Goal: Task Accomplishment & Management: Use online tool/utility

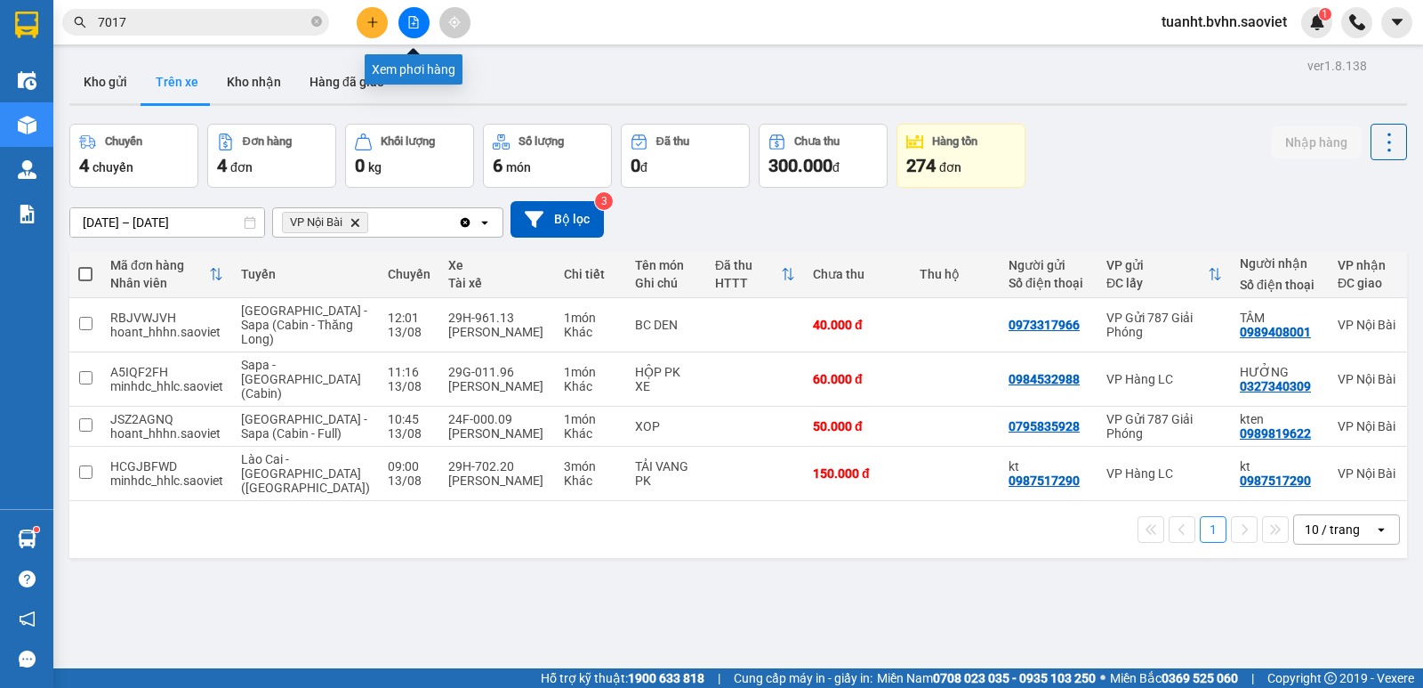
click at [417, 28] on button at bounding box center [413, 22] width 31 height 31
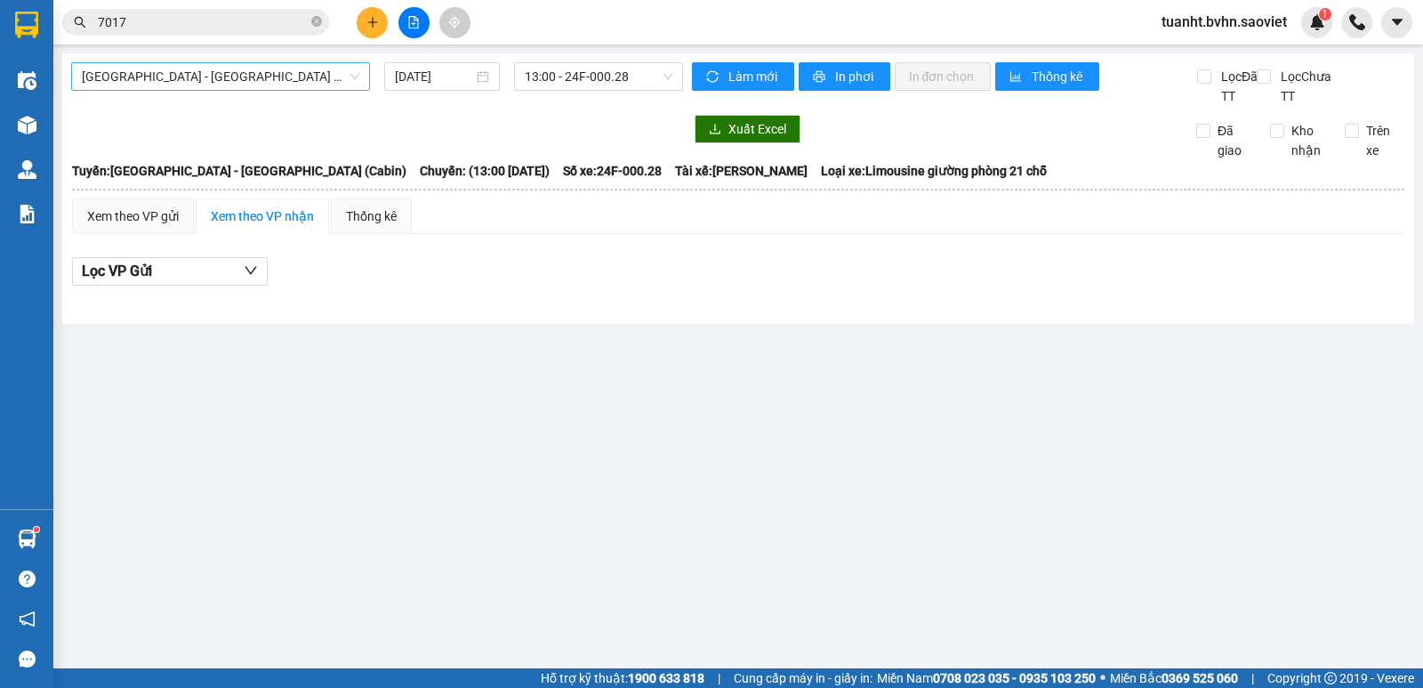
click at [201, 77] on span "[GEOGRAPHIC_DATA] - [GEOGRAPHIC_DATA] (Cabin)" at bounding box center [221, 76] width 278 height 27
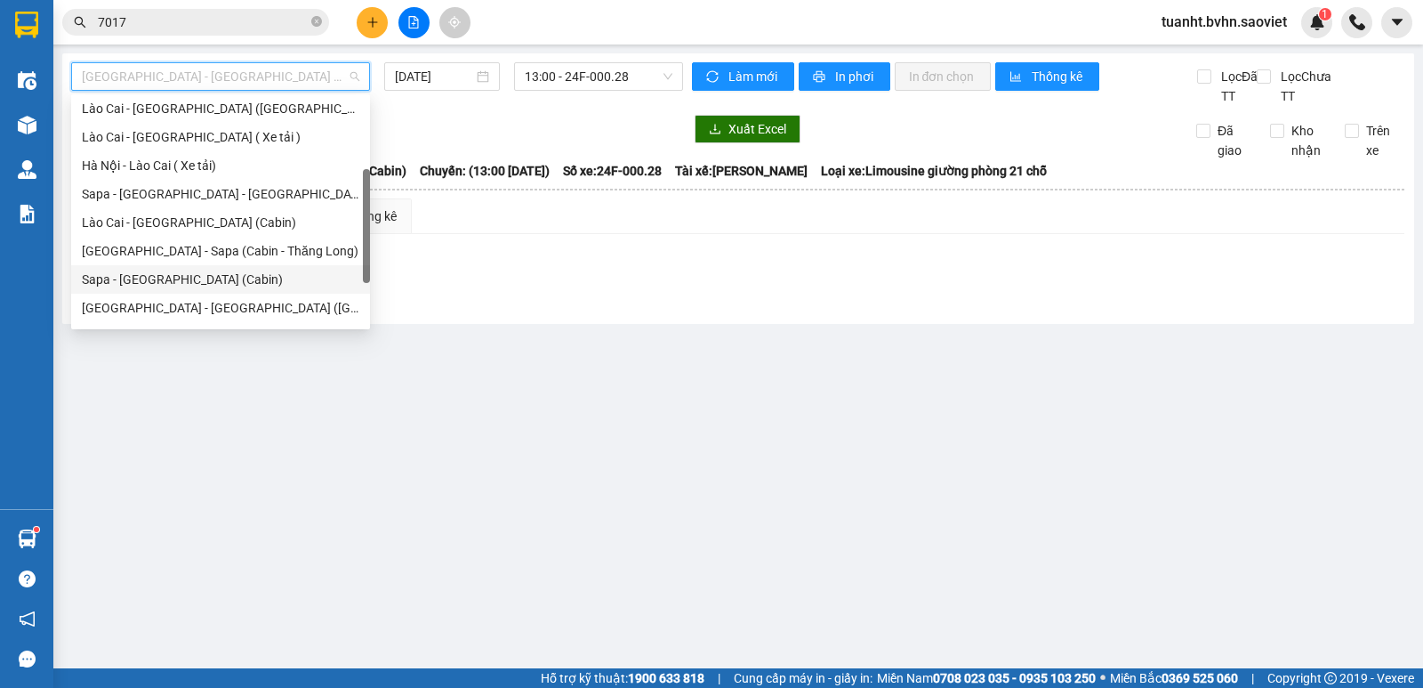
scroll to position [142, 0]
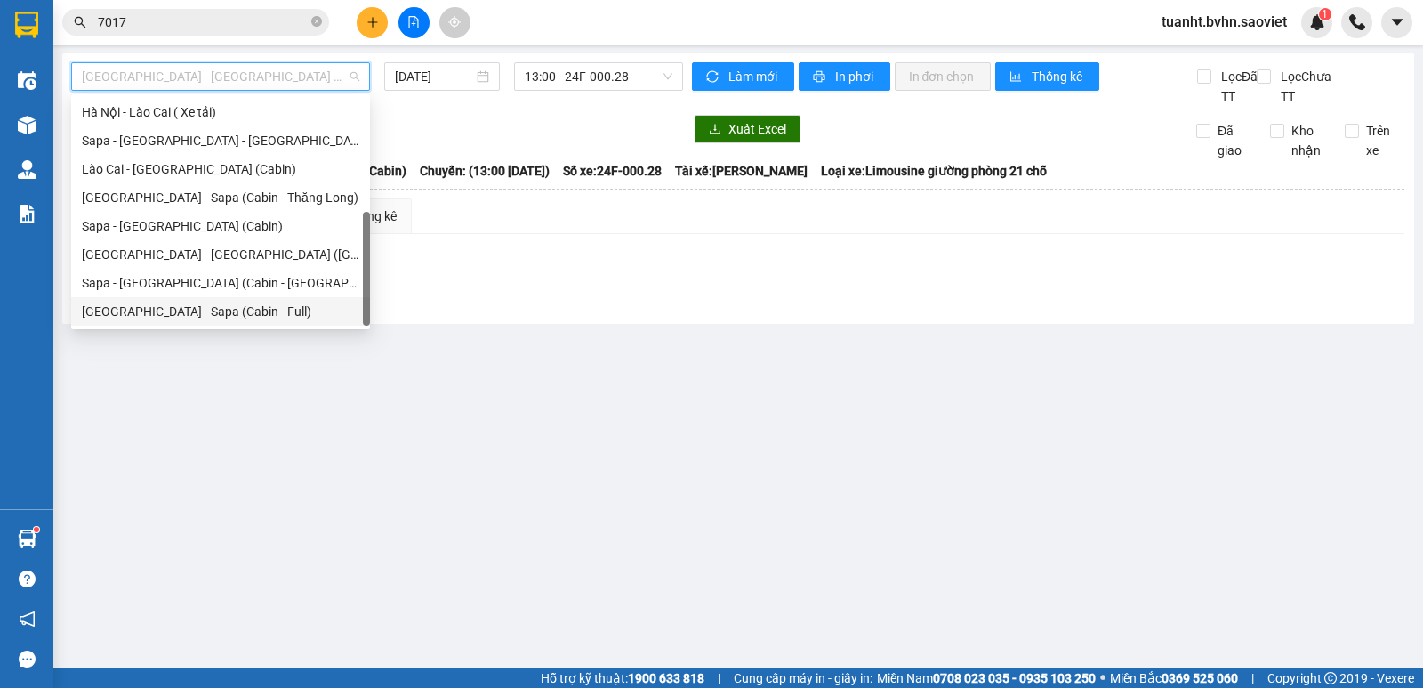
drag, startPoint x: 257, startPoint y: 319, endPoint x: 245, endPoint y: 319, distance: 12.5
click at [252, 319] on div "[GEOGRAPHIC_DATA] - Sapa (Cabin - Full)" at bounding box center [221, 312] width 278 height 20
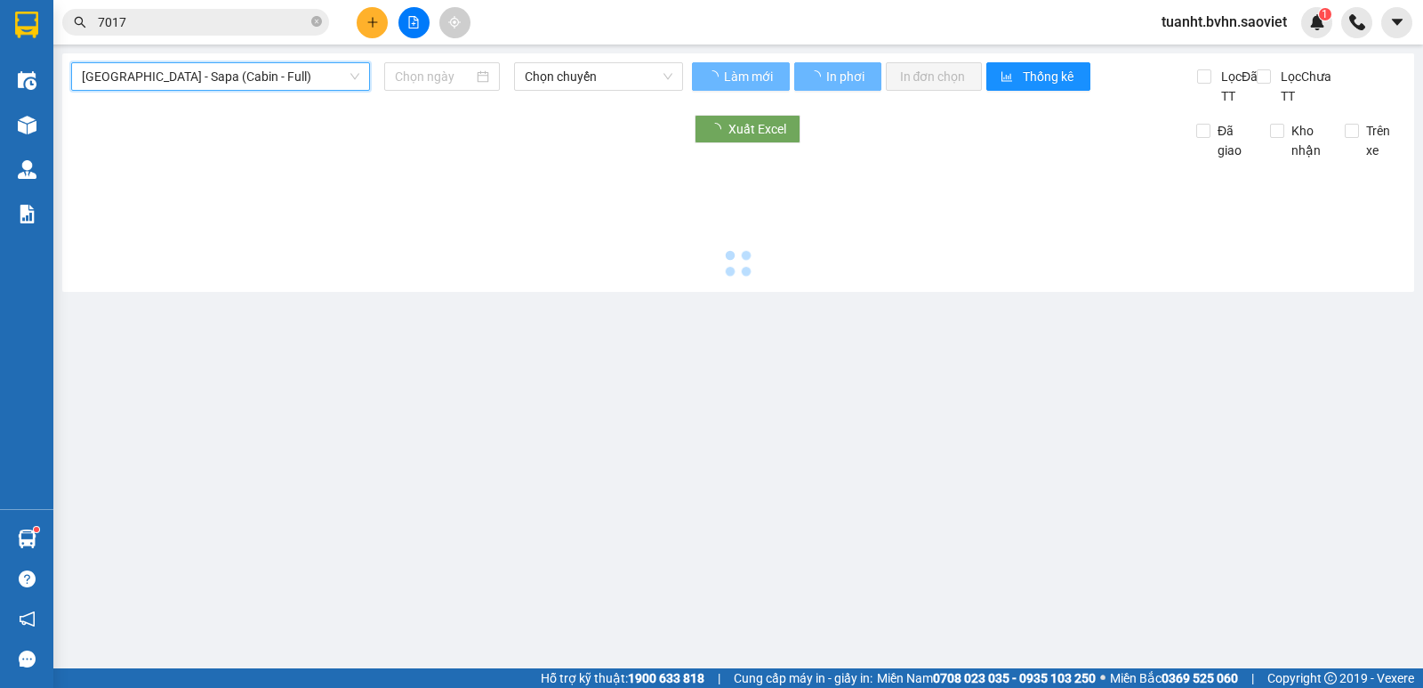
type input "[DATE]"
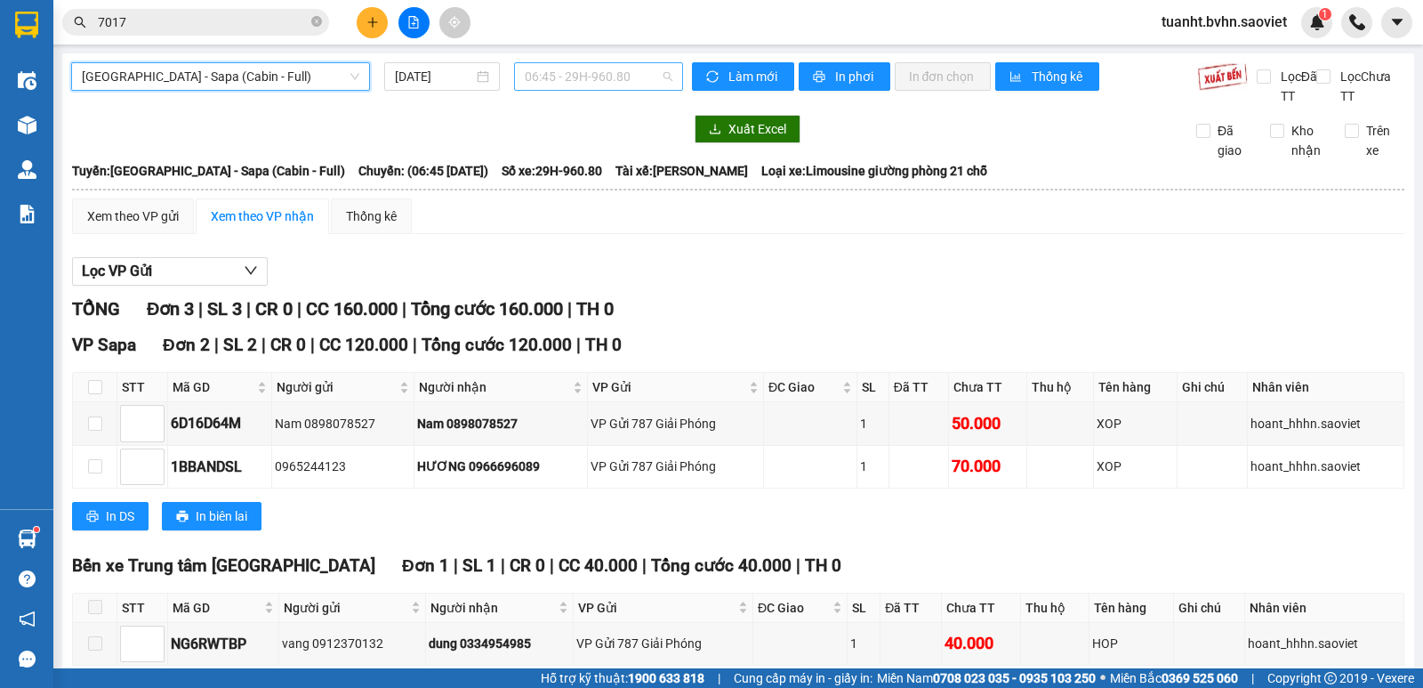
click at [591, 84] on span "06:45 - 29H-960.80" at bounding box center [598, 76] width 147 height 27
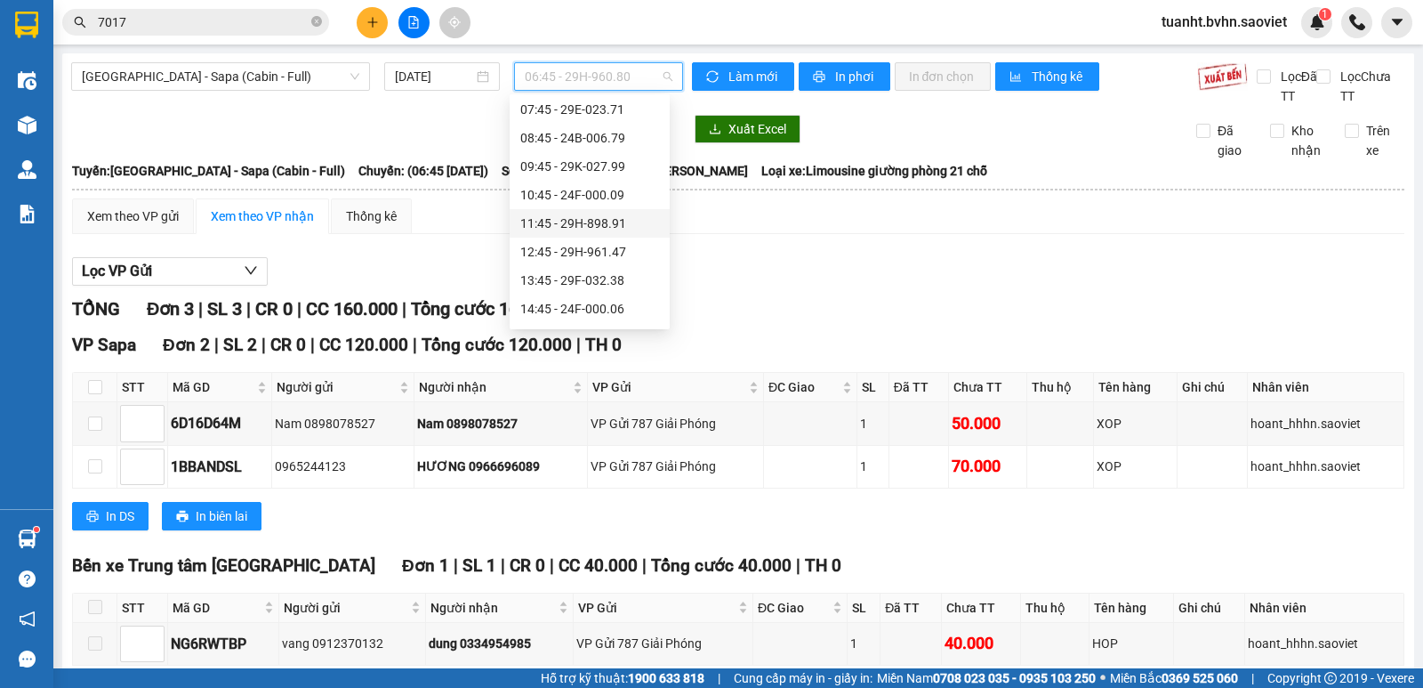
scroll to position [89, 0]
click at [302, 84] on span "[GEOGRAPHIC_DATA] - Sapa (Cabin - Full)" at bounding box center [221, 76] width 278 height 27
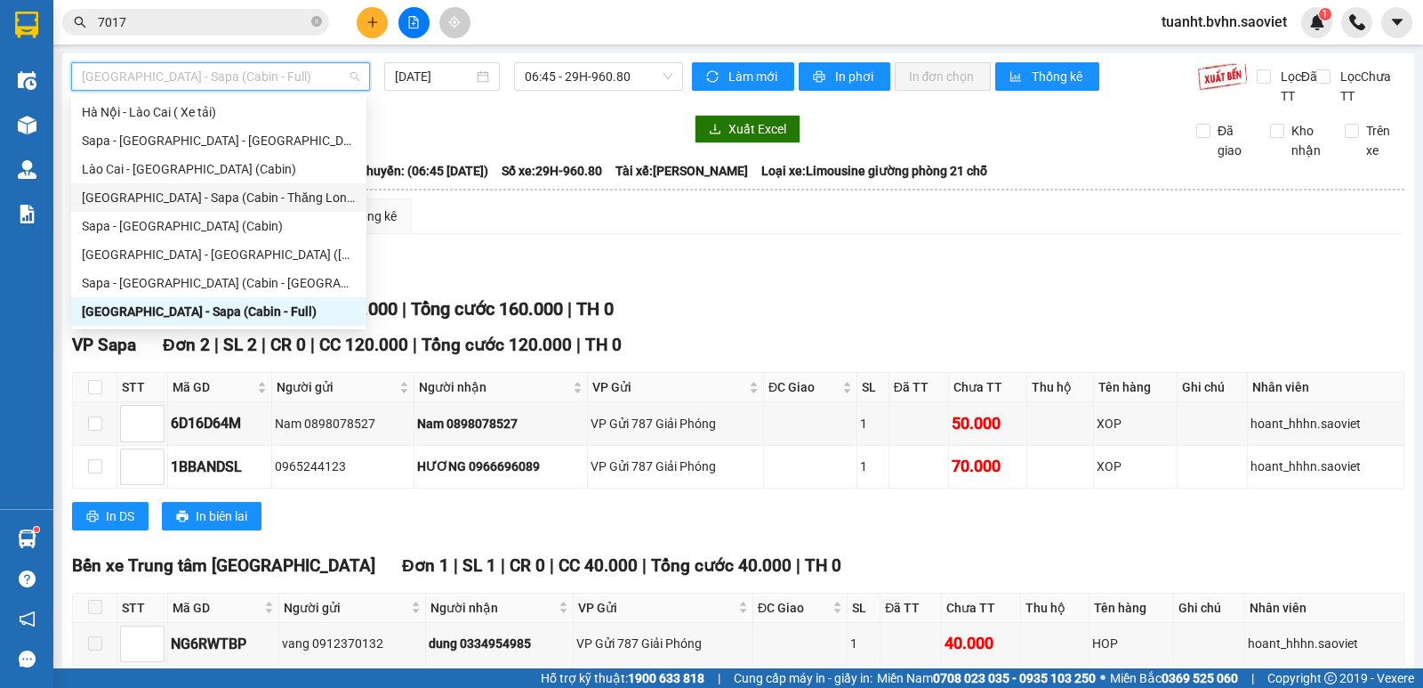
click at [251, 202] on div "[GEOGRAPHIC_DATA] - Sapa (Cabin - Thăng Long)" at bounding box center [219, 198] width 274 height 20
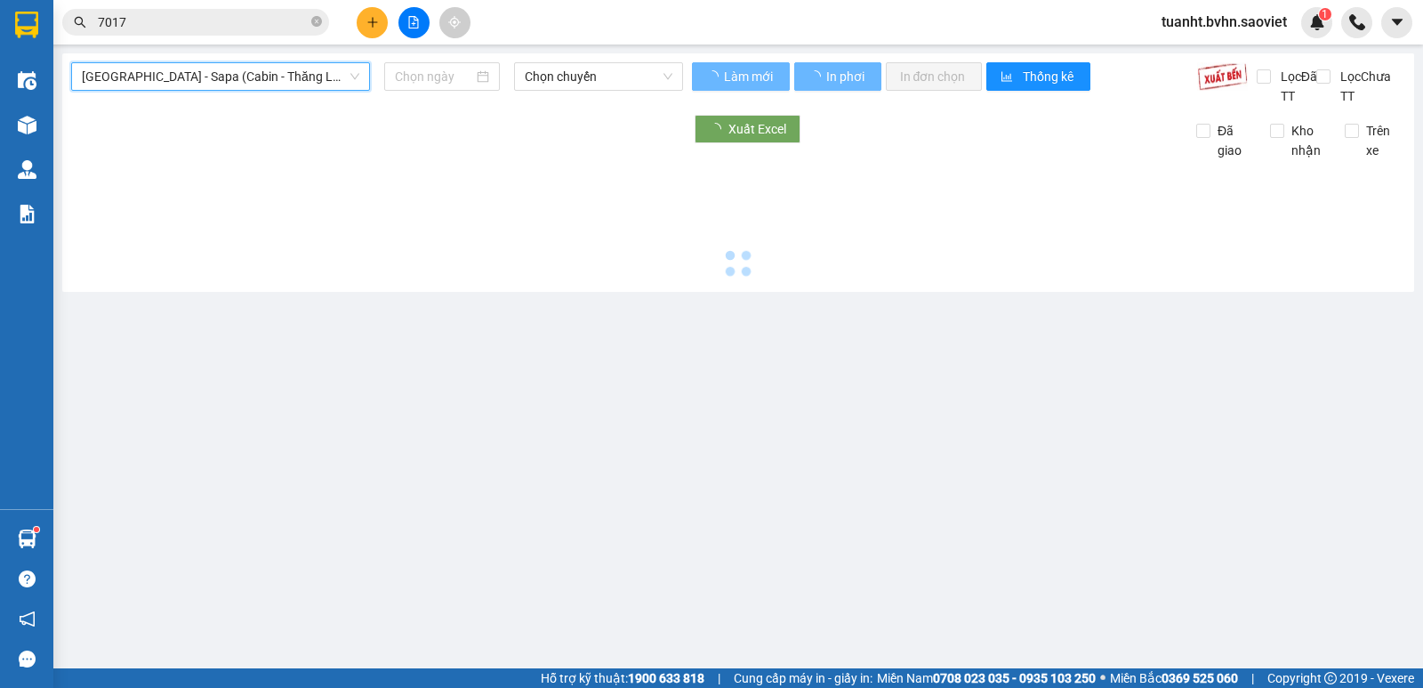
type input "[DATE]"
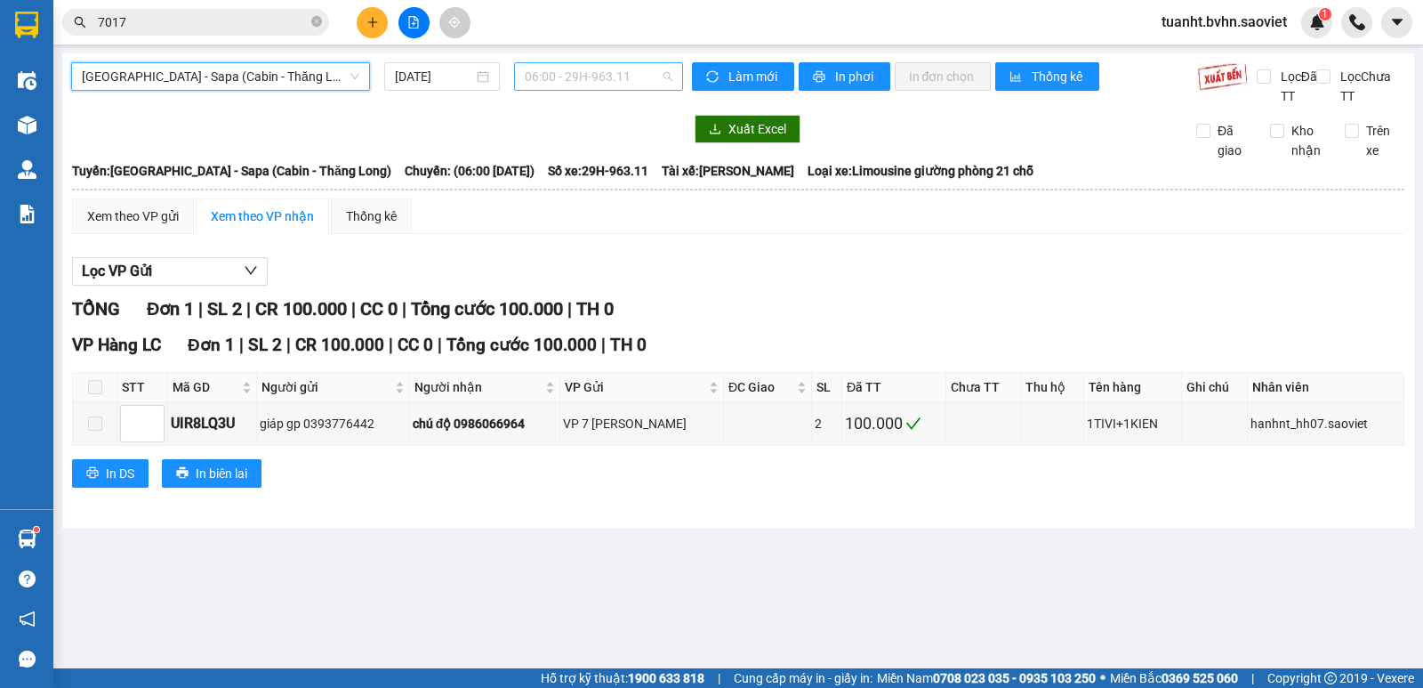
scroll to position [28, 0]
click at [583, 65] on span "06:00 - 29H-963.11" at bounding box center [598, 76] width 147 height 27
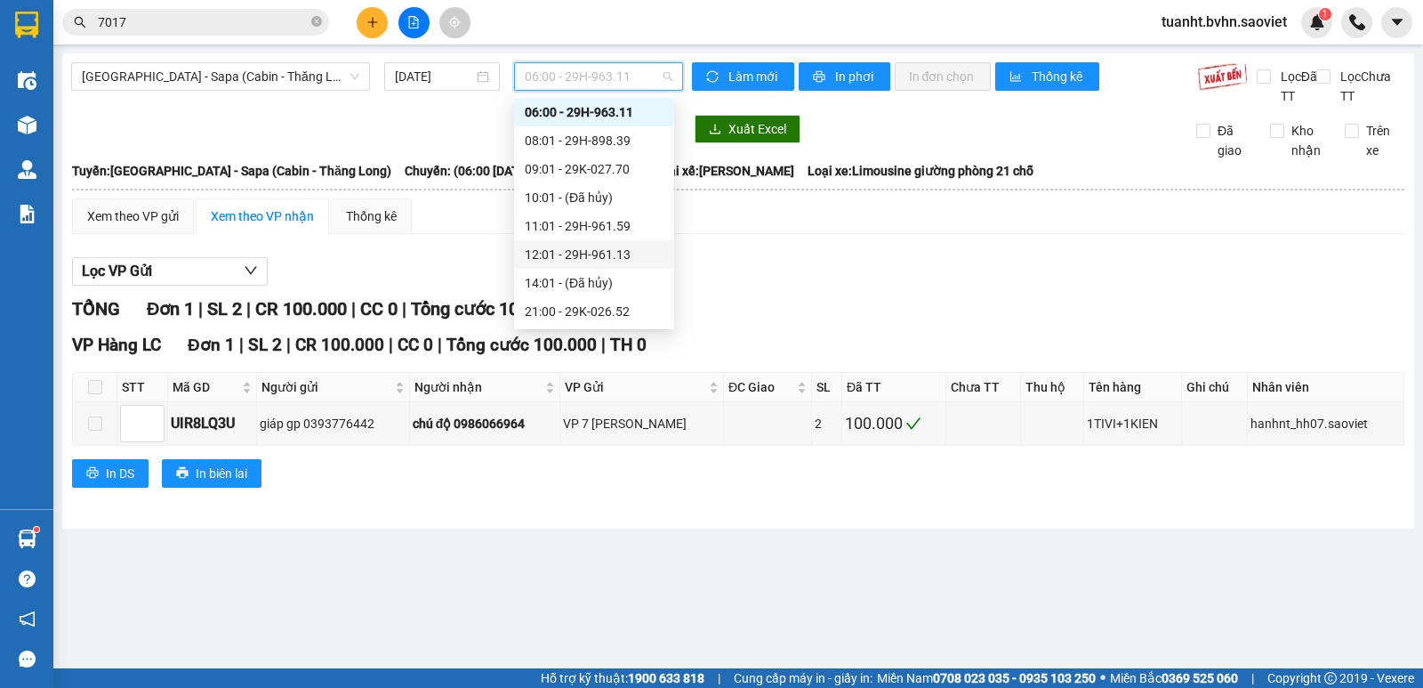
click at [618, 253] on div "12:01 - 29H-961.13" at bounding box center [594, 255] width 139 height 20
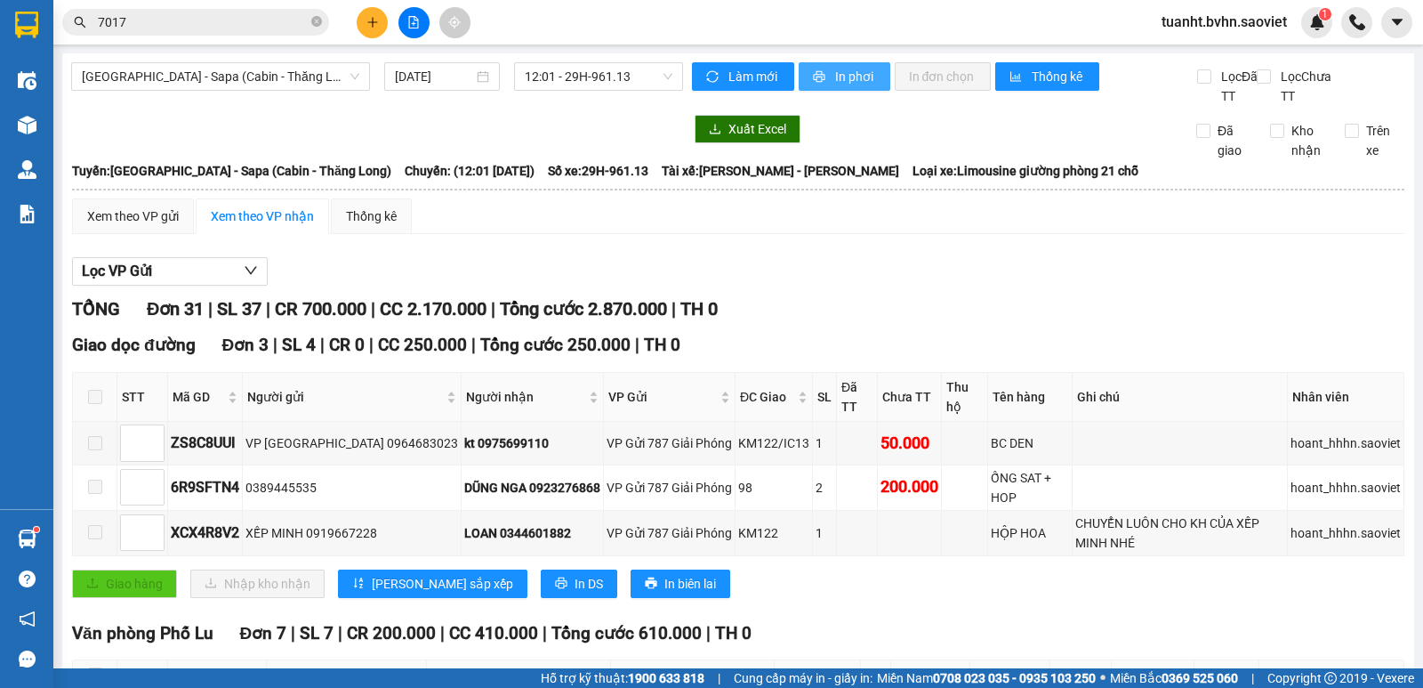
click at [824, 90] on button "In phơi" at bounding box center [845, 76] width 92 height 28
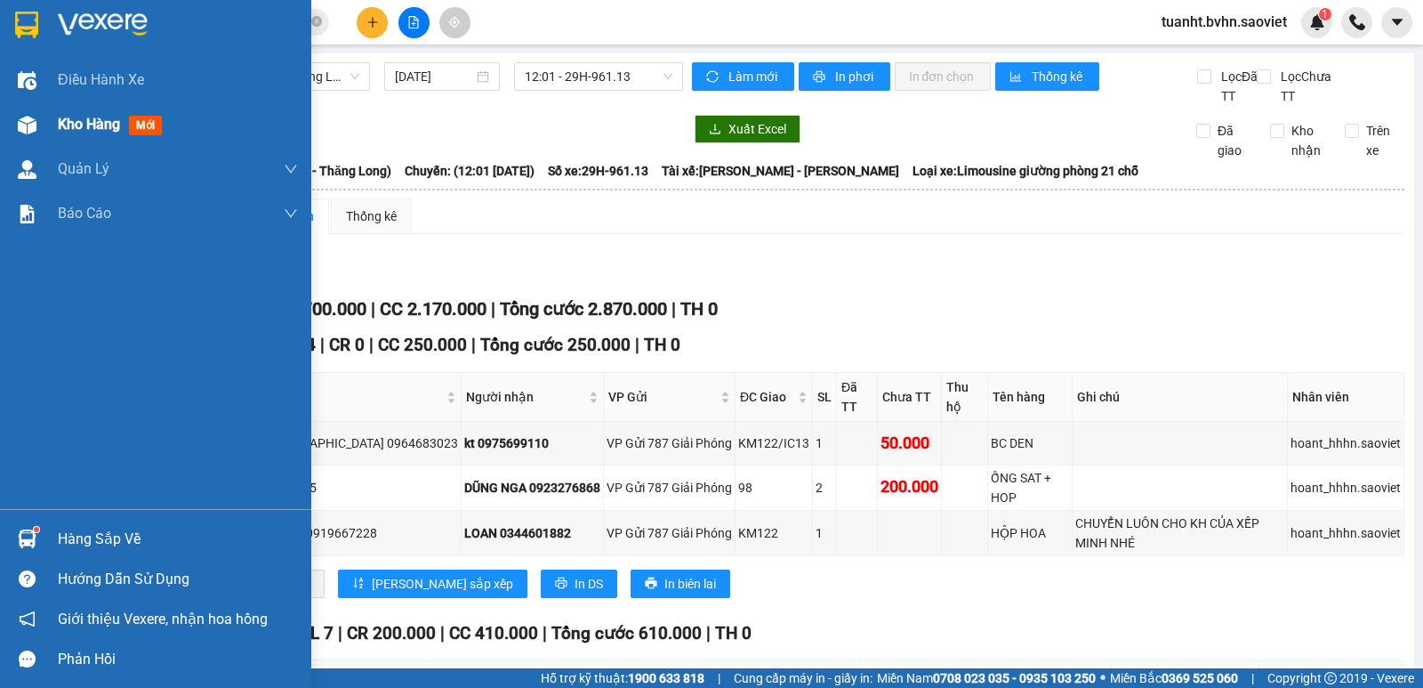
click at [29, 124] on img at bounding box center [27, 125] width 19 height 19
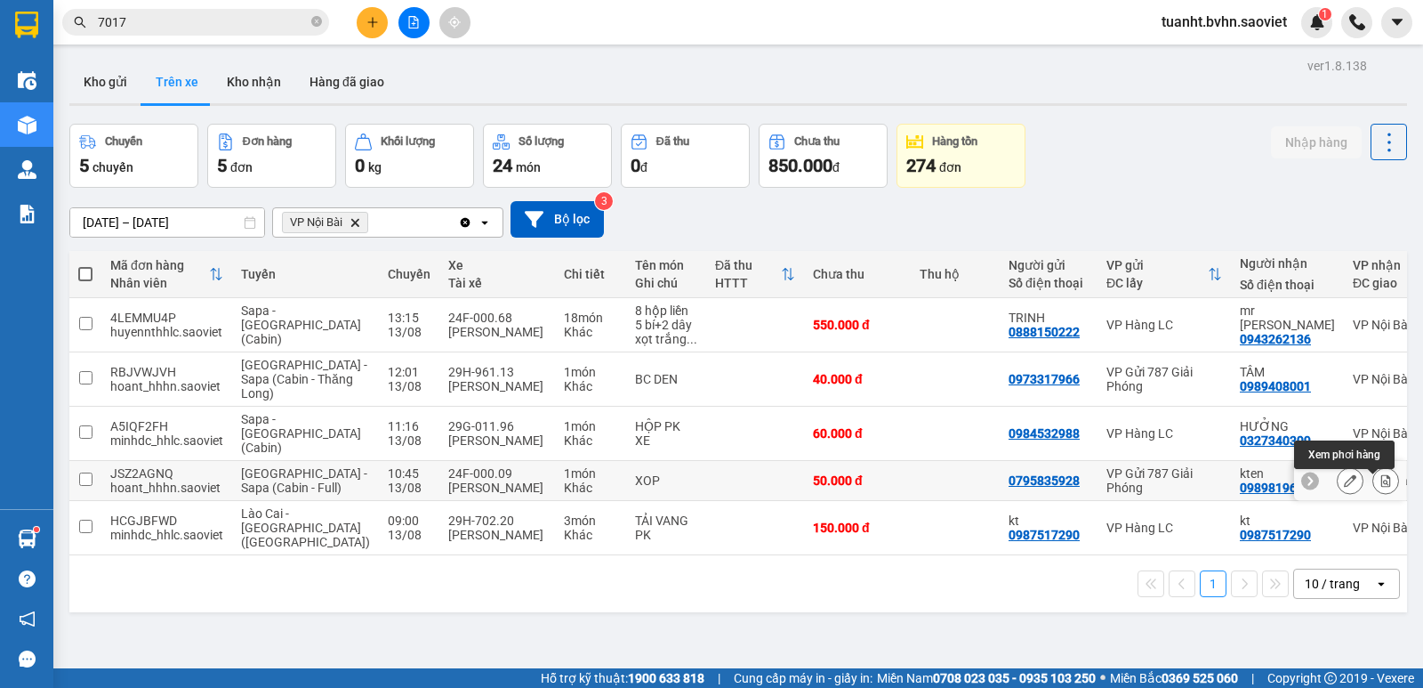
click at [1380, 485] on icon at bounding box center [1386, 480] width 12 height 12
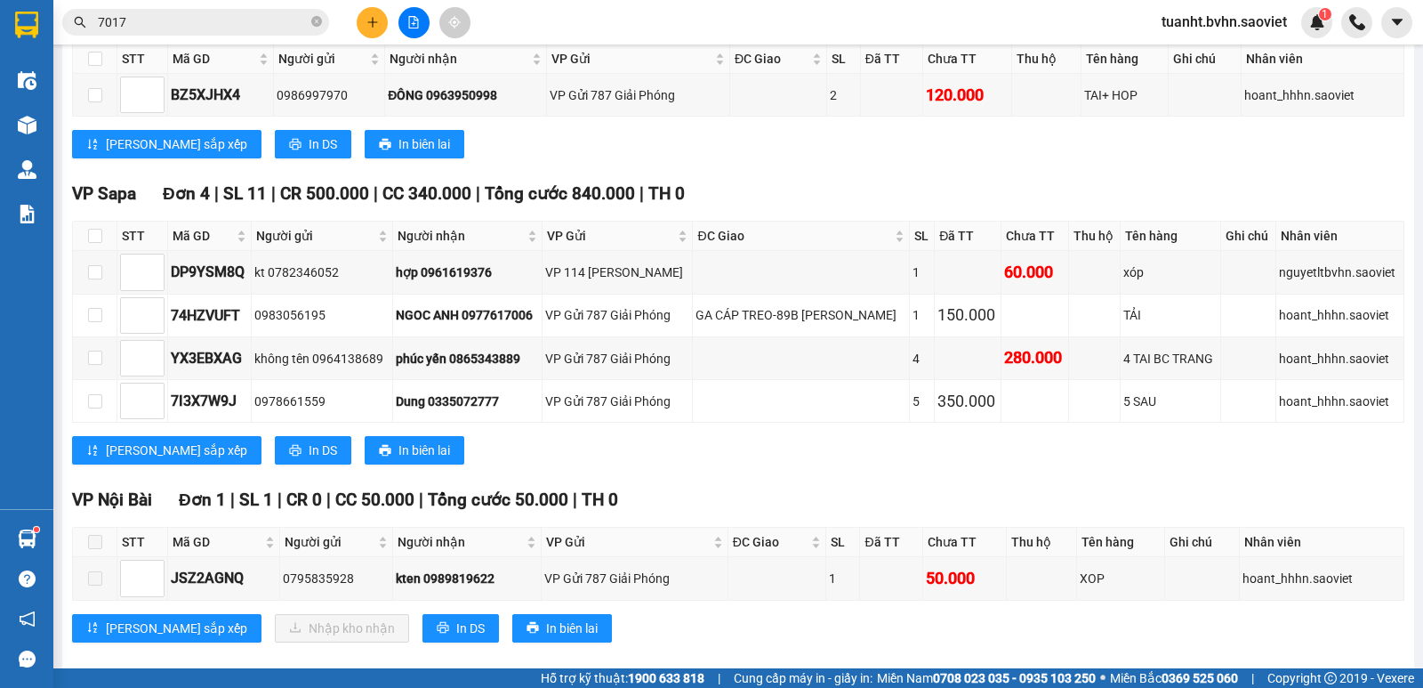
scroll to position [959, 0]
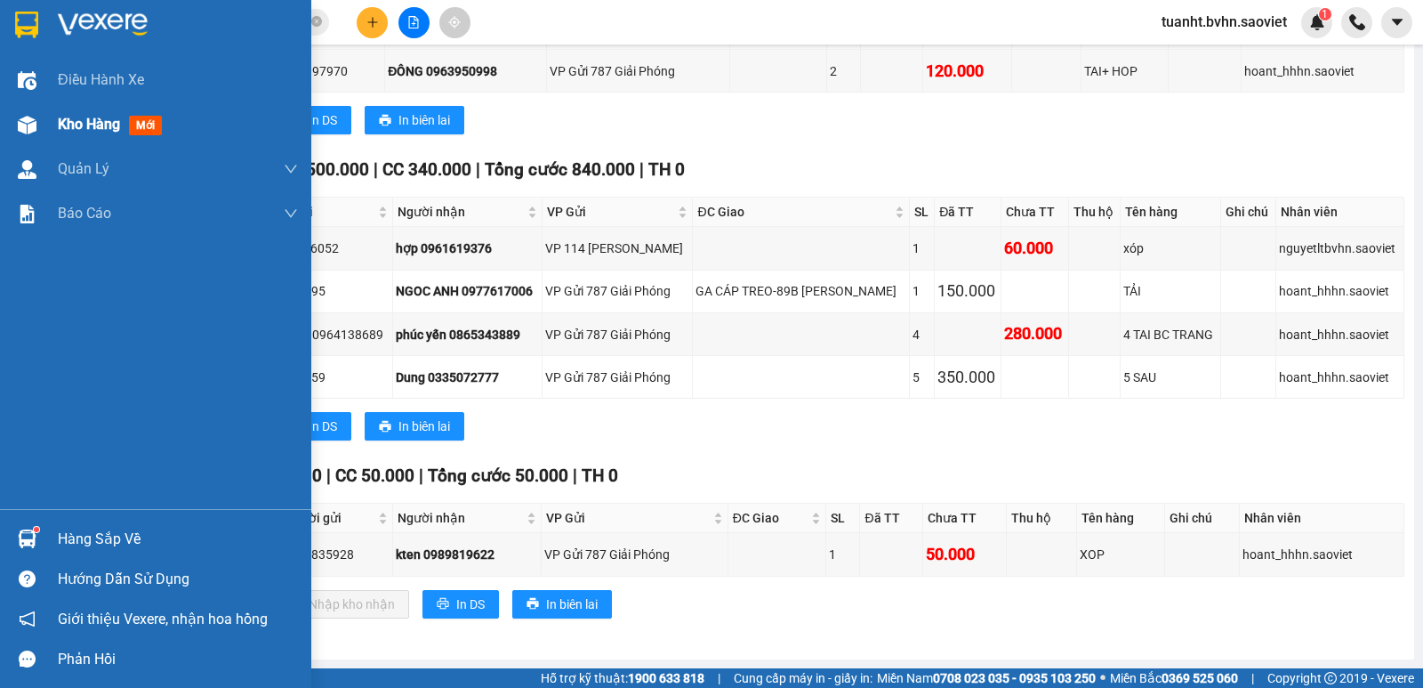
click at [25, 133] on img at bounding box center [27, 125] width 19 height 19
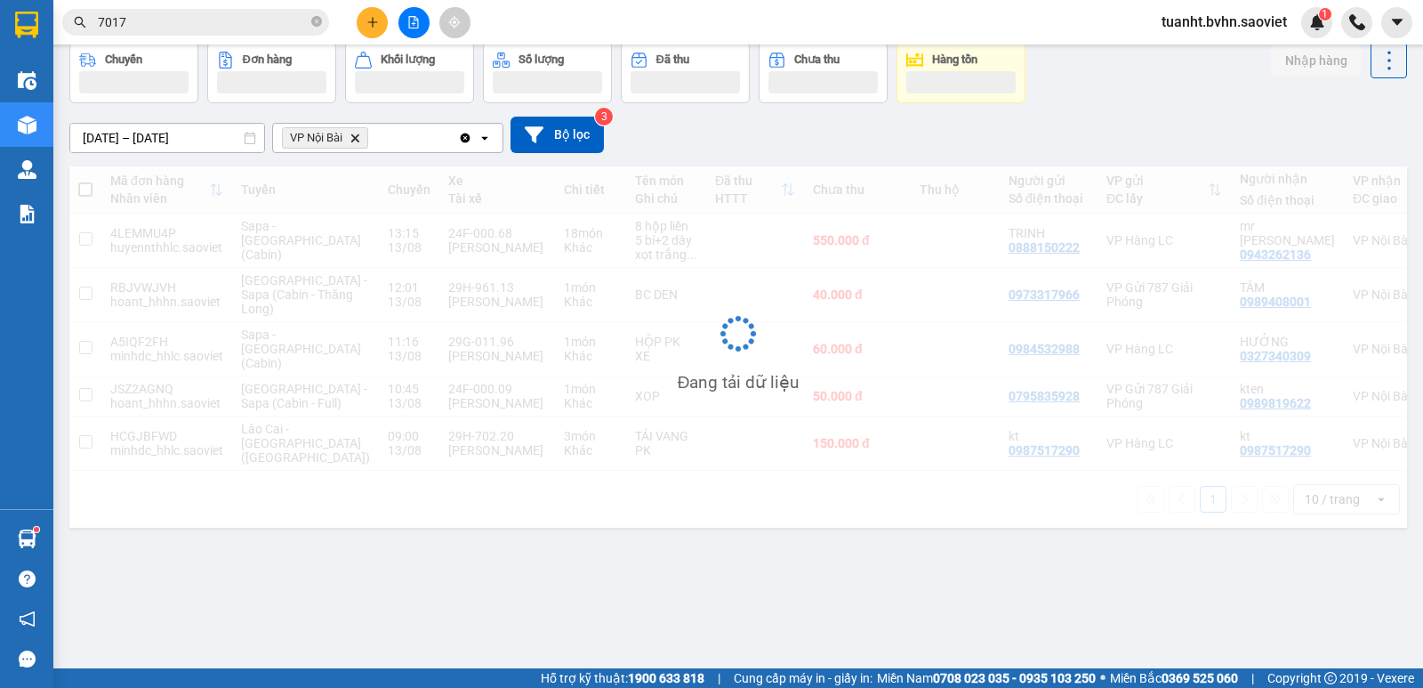
scroll to position [82, 0]
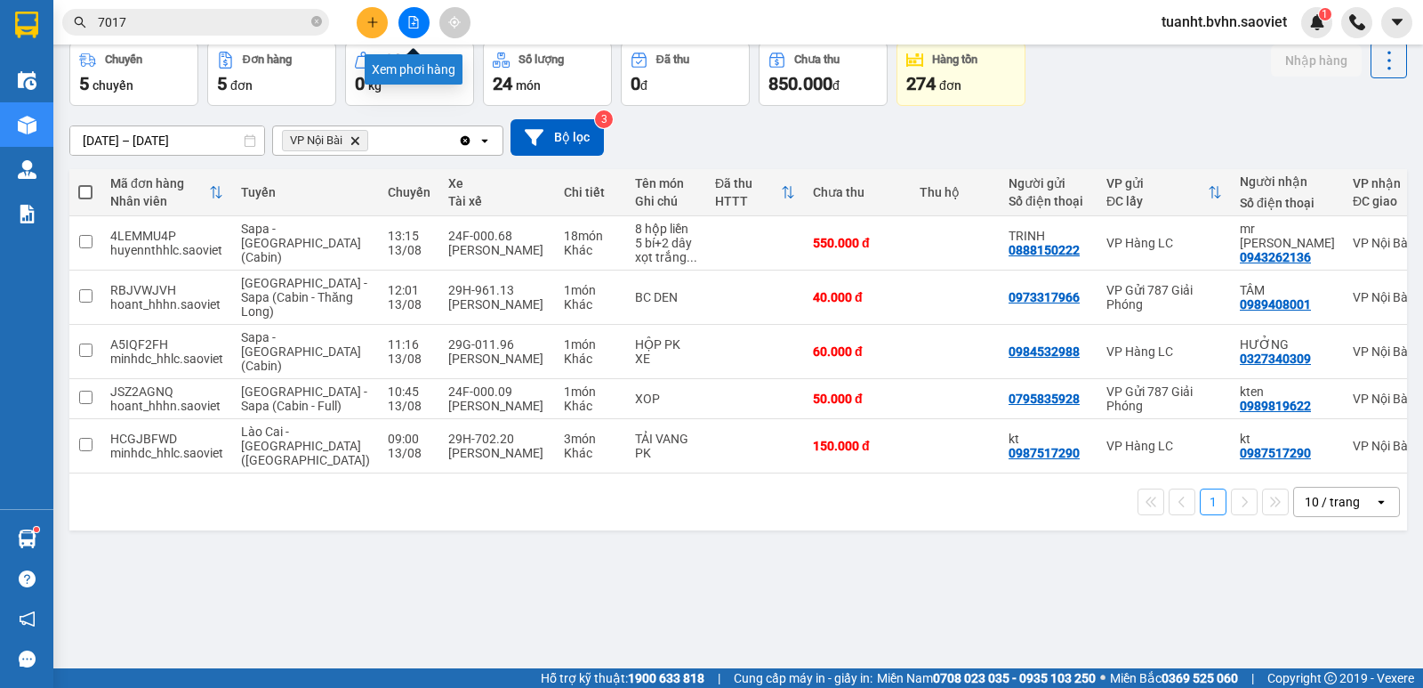
click at [410, 30] on button at bounding box center [413, 22] width 31 height 31
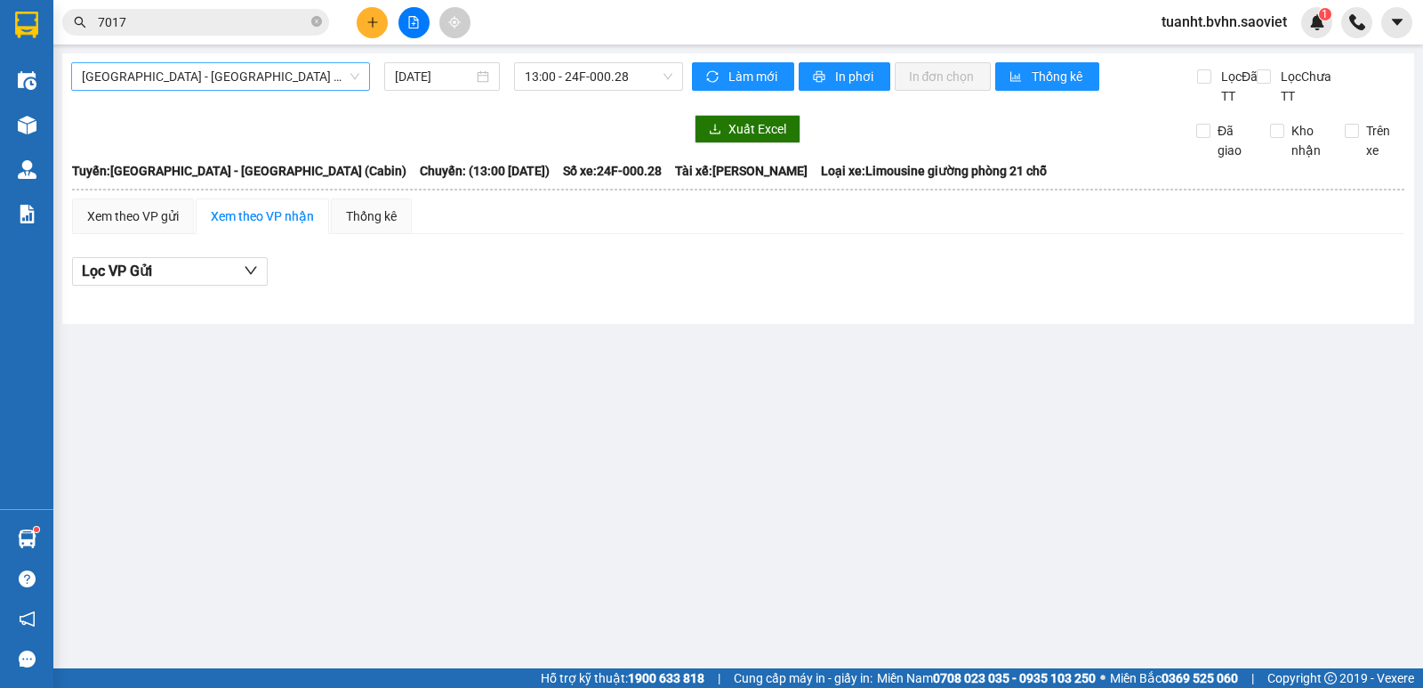
click at [305, 84] on span "[GEOGRAPHIC_DATA] - [GEOGRAPHIC_DATA] (Cabin)" at bounding box center [221, 76] width 278 height 27
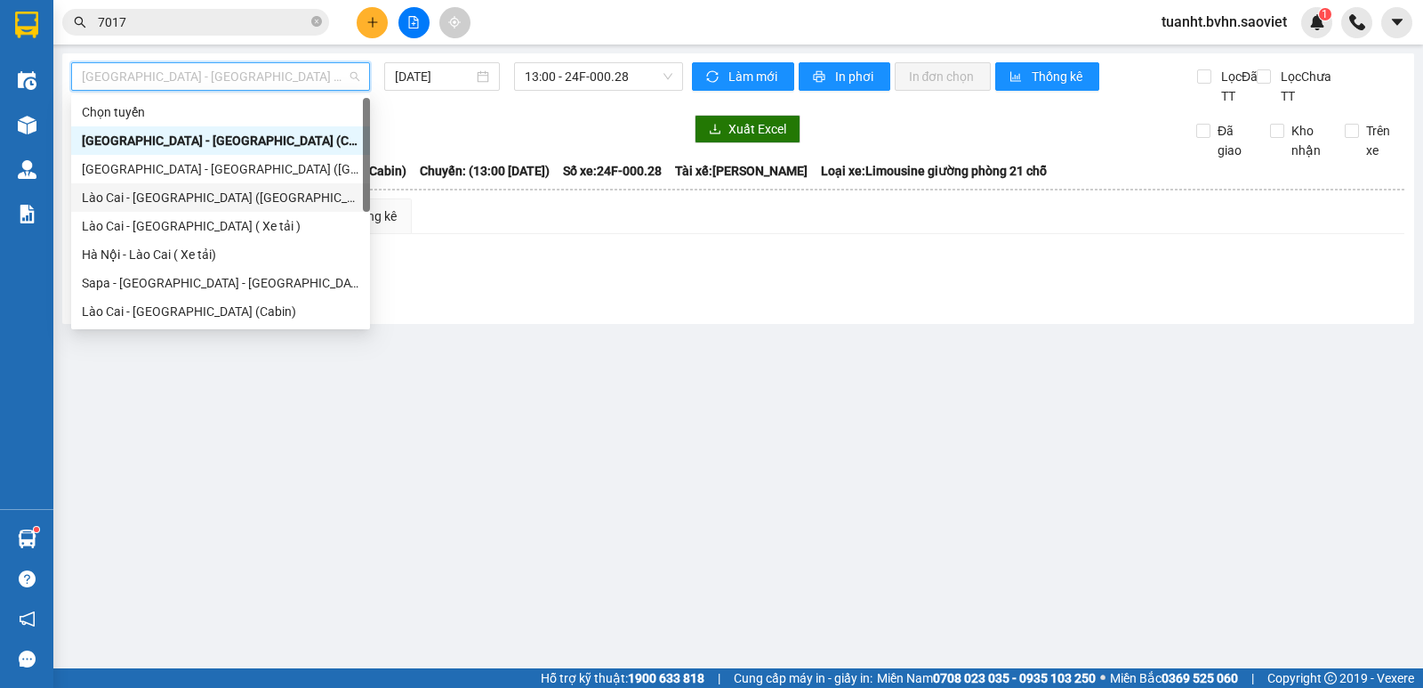
scroll to position [142, 0]
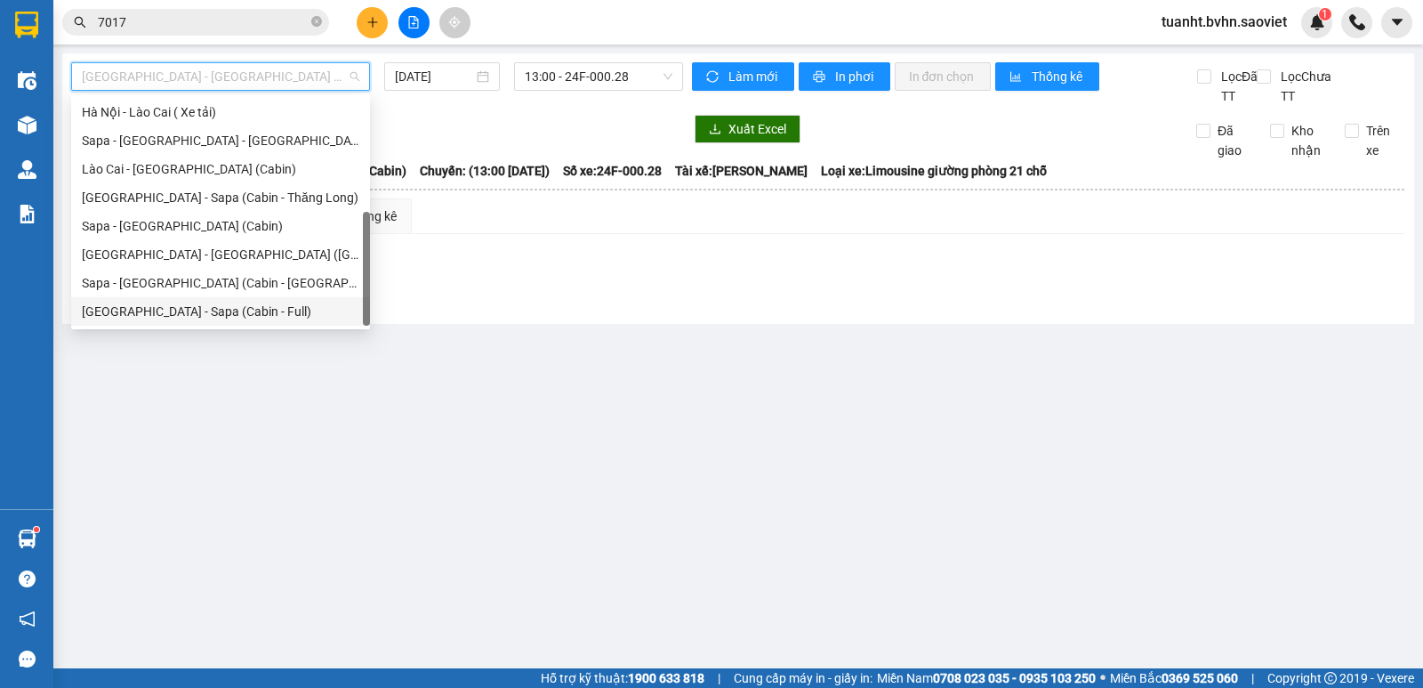
click at [293, 310] on div "[GEOGRAPHIC_DATA] - Sapa (Cabin - Full)" at bounding box center [221, 312] width 278 height 20
type input "[DATE]"
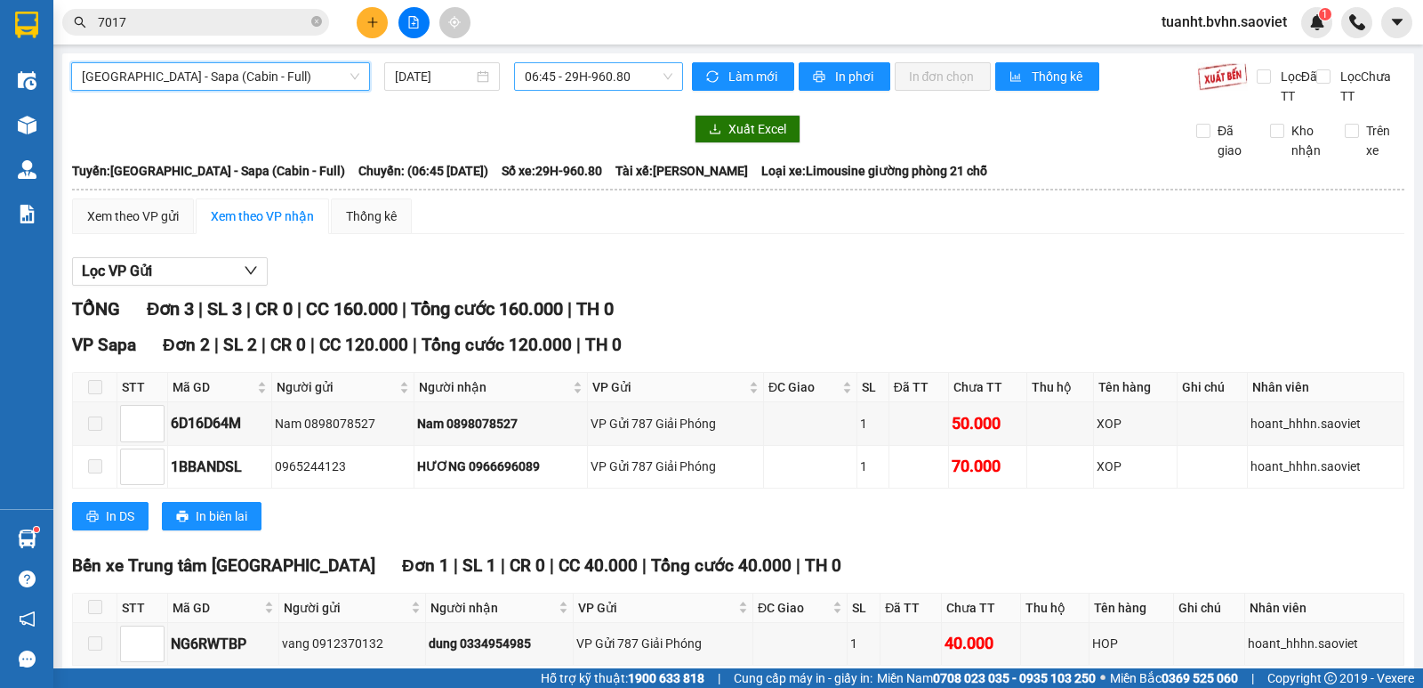
click at [611, 77] on span "06:45 - 29H-960.80" at bounding box center [598, 76] width 147 height 27
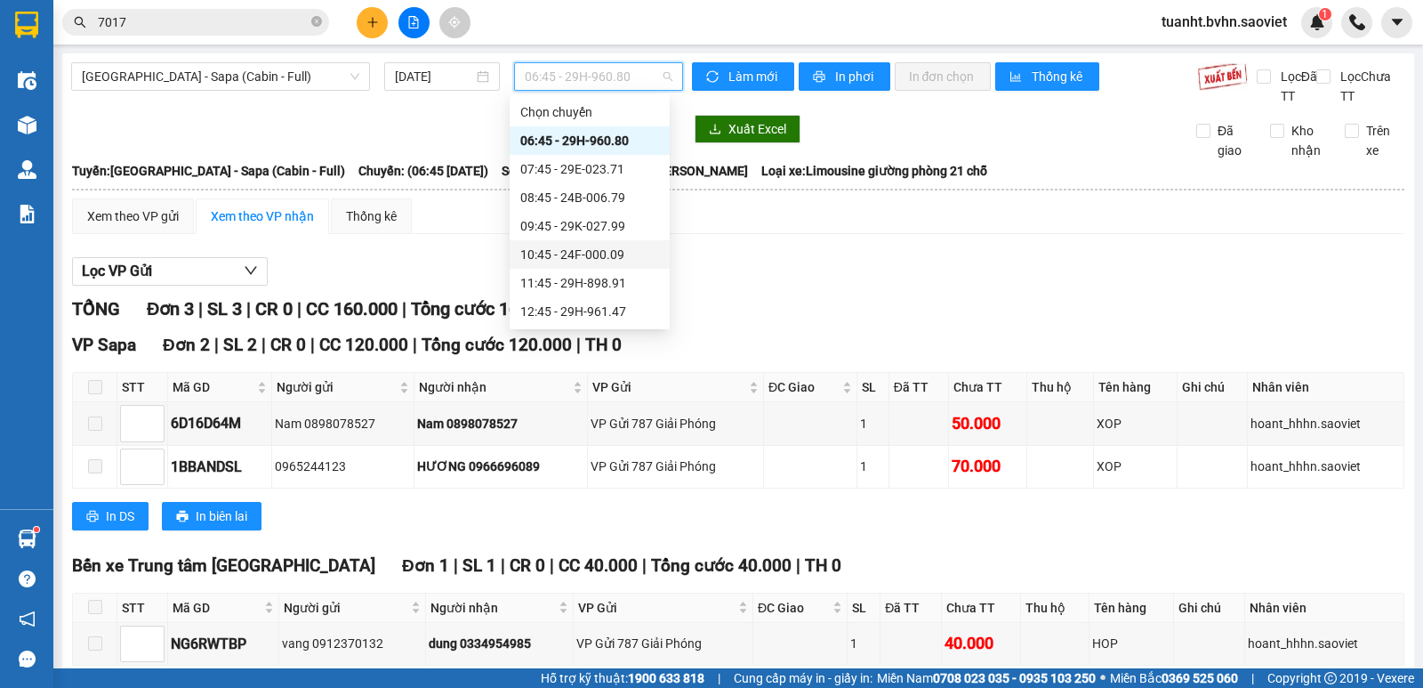
scroll to position [89, 0]
click at [607, 219] on div "12:45 - 29H-961.47" at bounding box center [589, 223] width 139 height 20
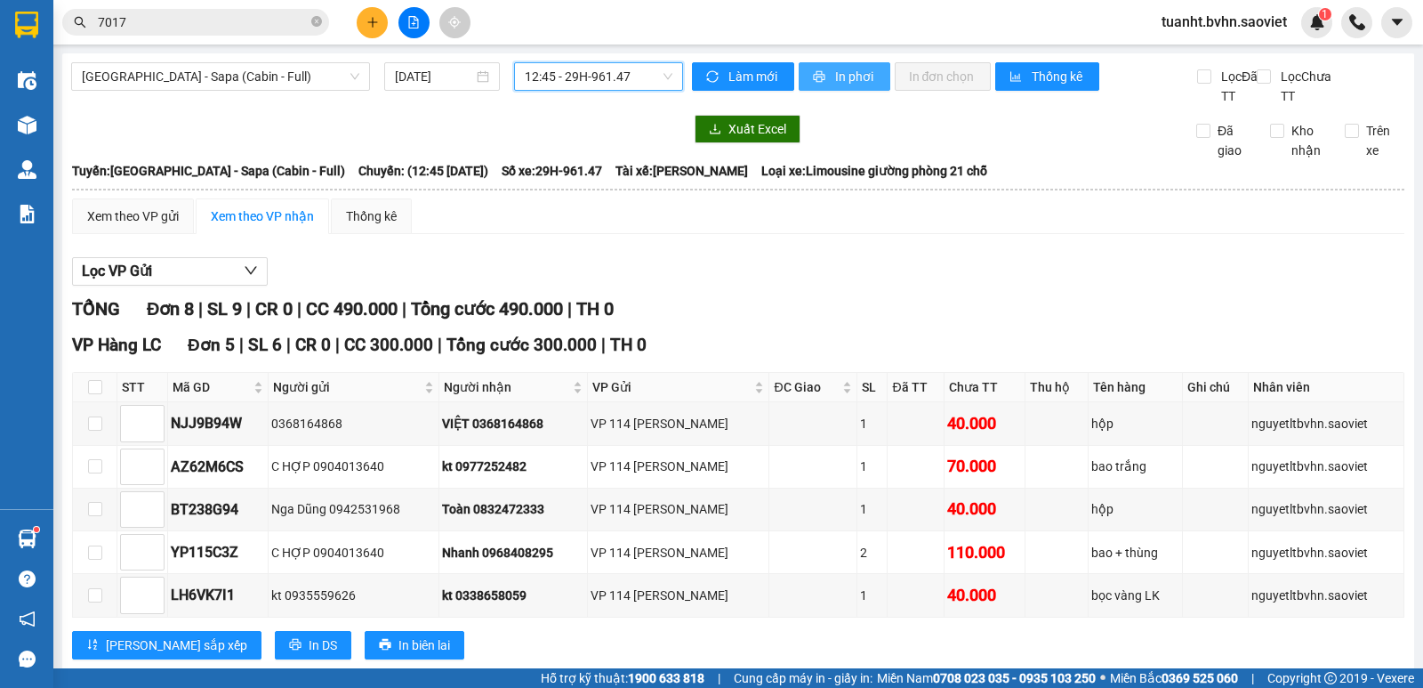
click at [848, 82] on span "In phơi" at bounding box center [855, 77] width 41 height 20
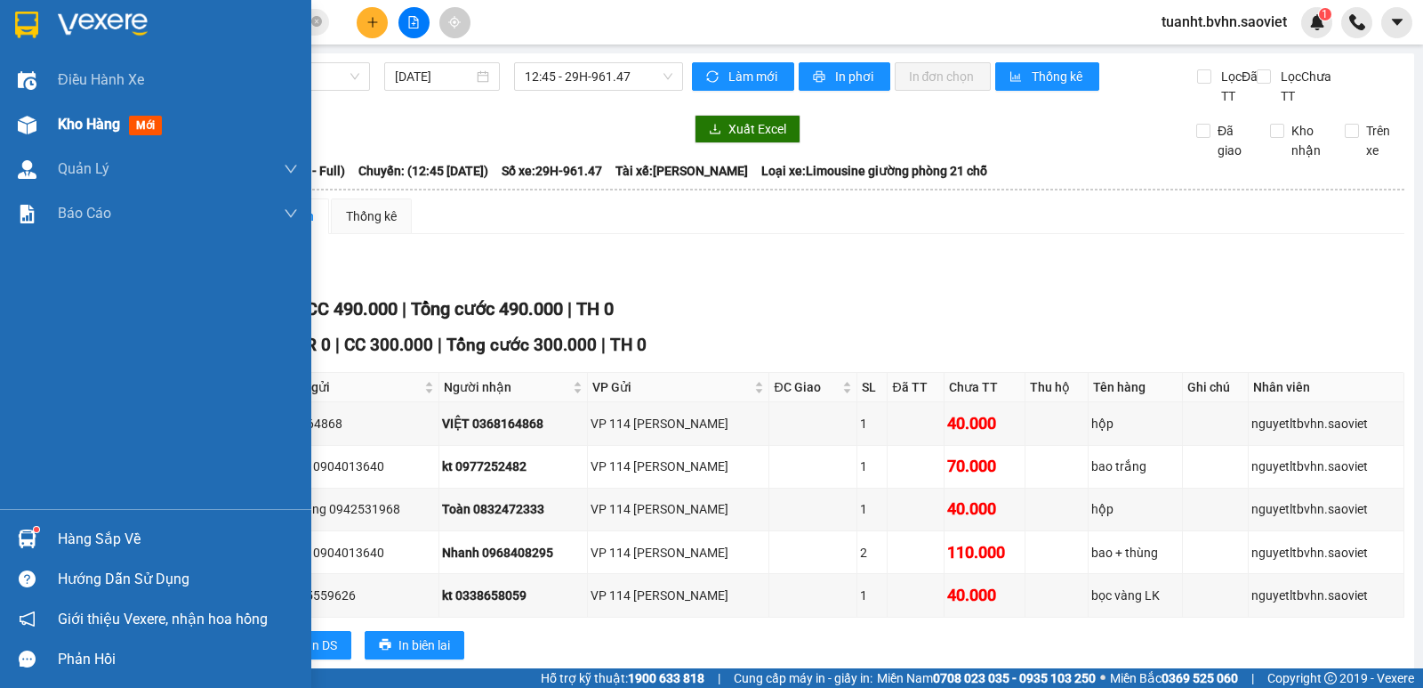
click at [31, 127] on img at bounding box center [27, 125] width 19 height 19
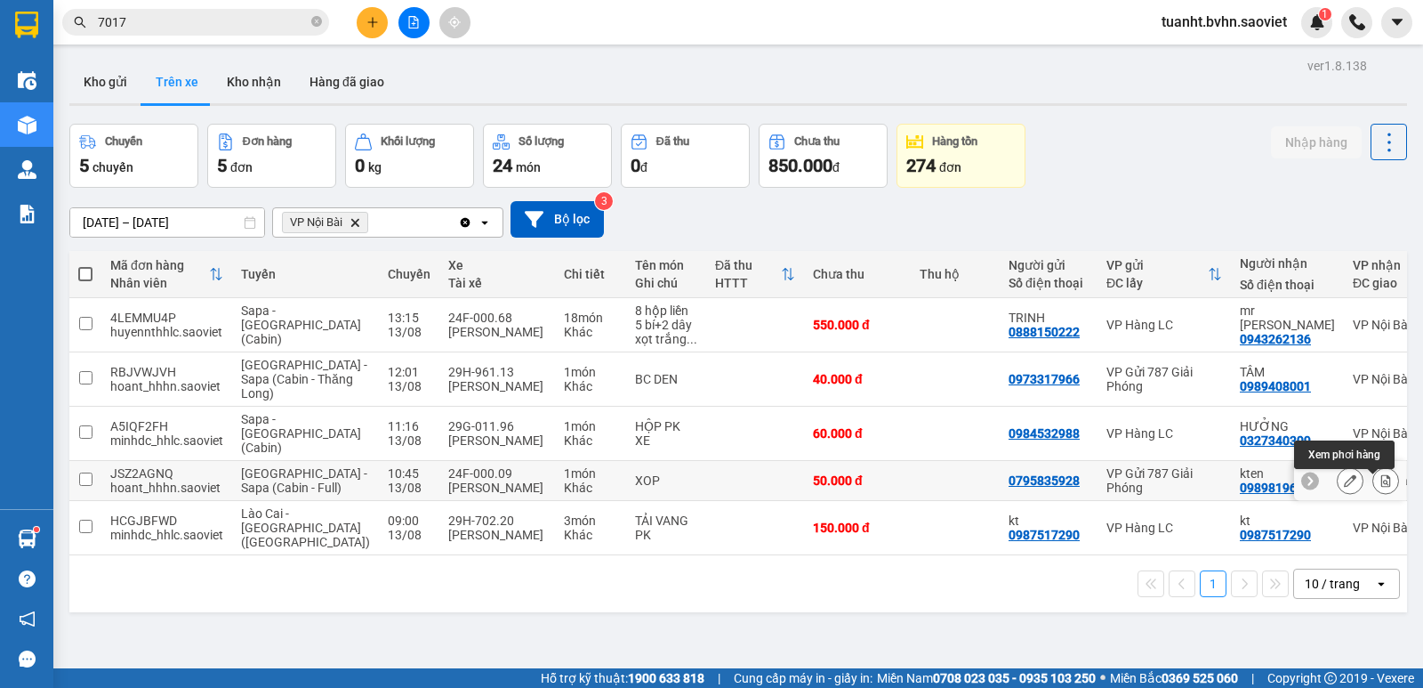
click at [1380, 487] on button at bounding box center [1385, 480] width 25 height 31
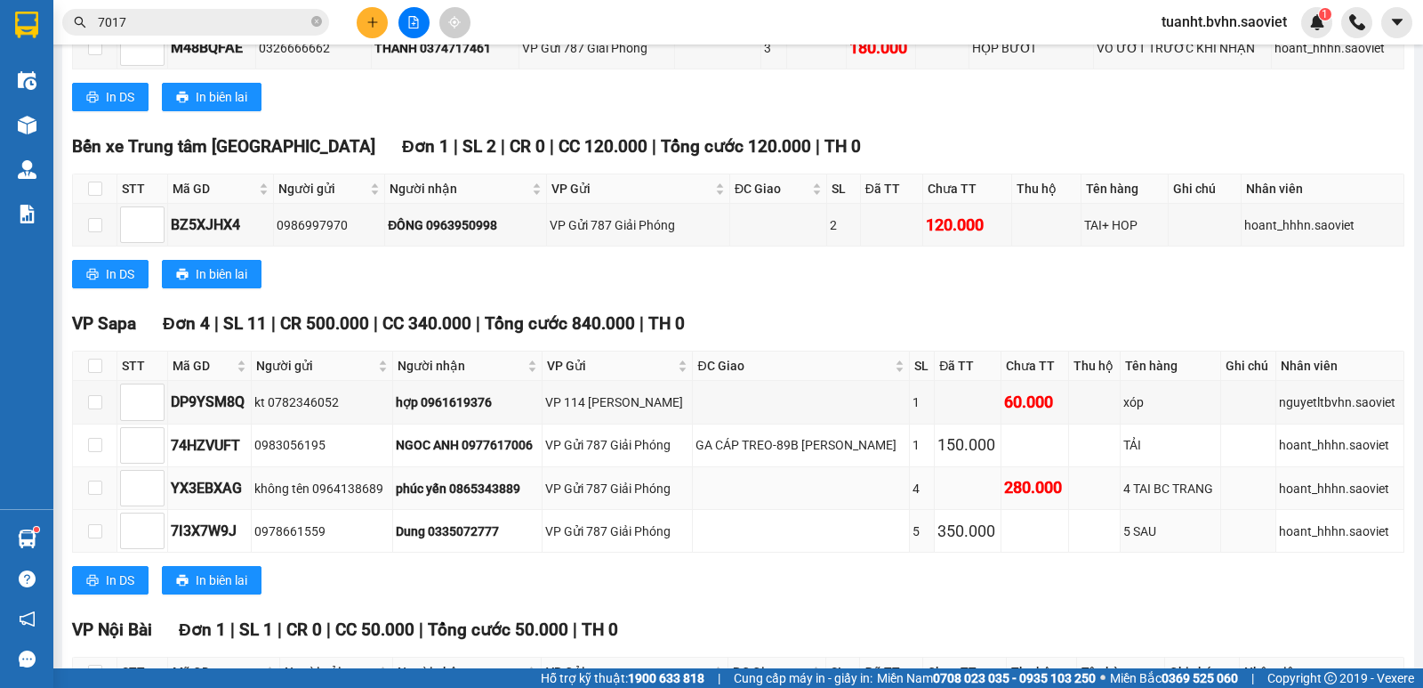
scroll to position [959, 0]
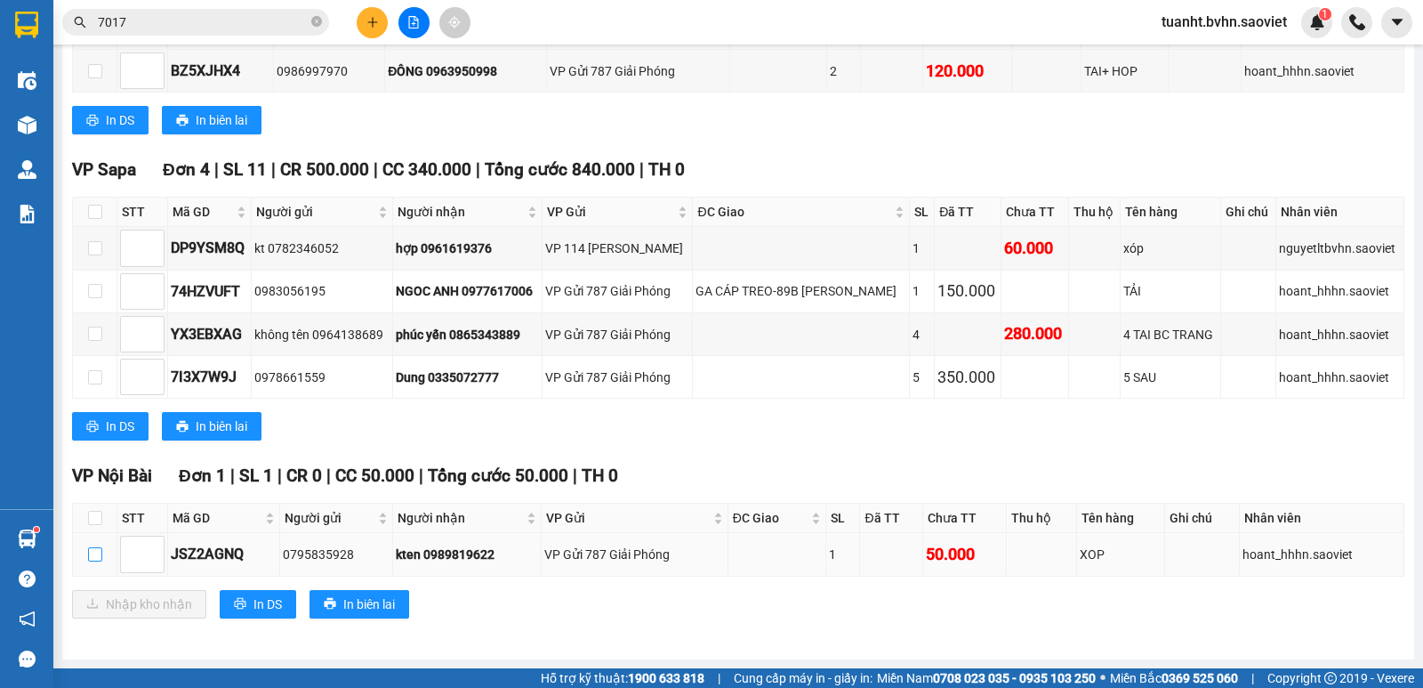
click at [98, 552] on input "checkbox" at bounding box center [95, 554] width 14 height 14
checkbox input "true"
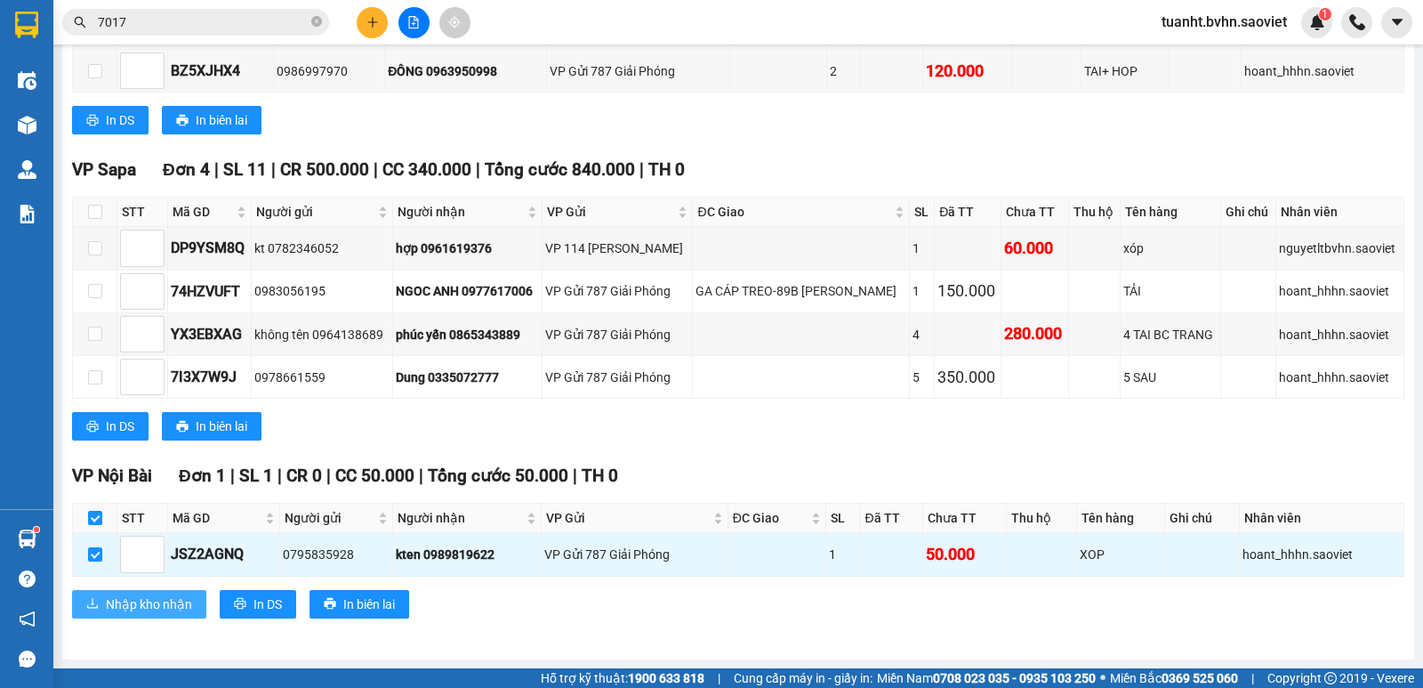
click at [138, 607] on span "Nhập kho nhận" at bounding box center [149, 604] width 86 height 20
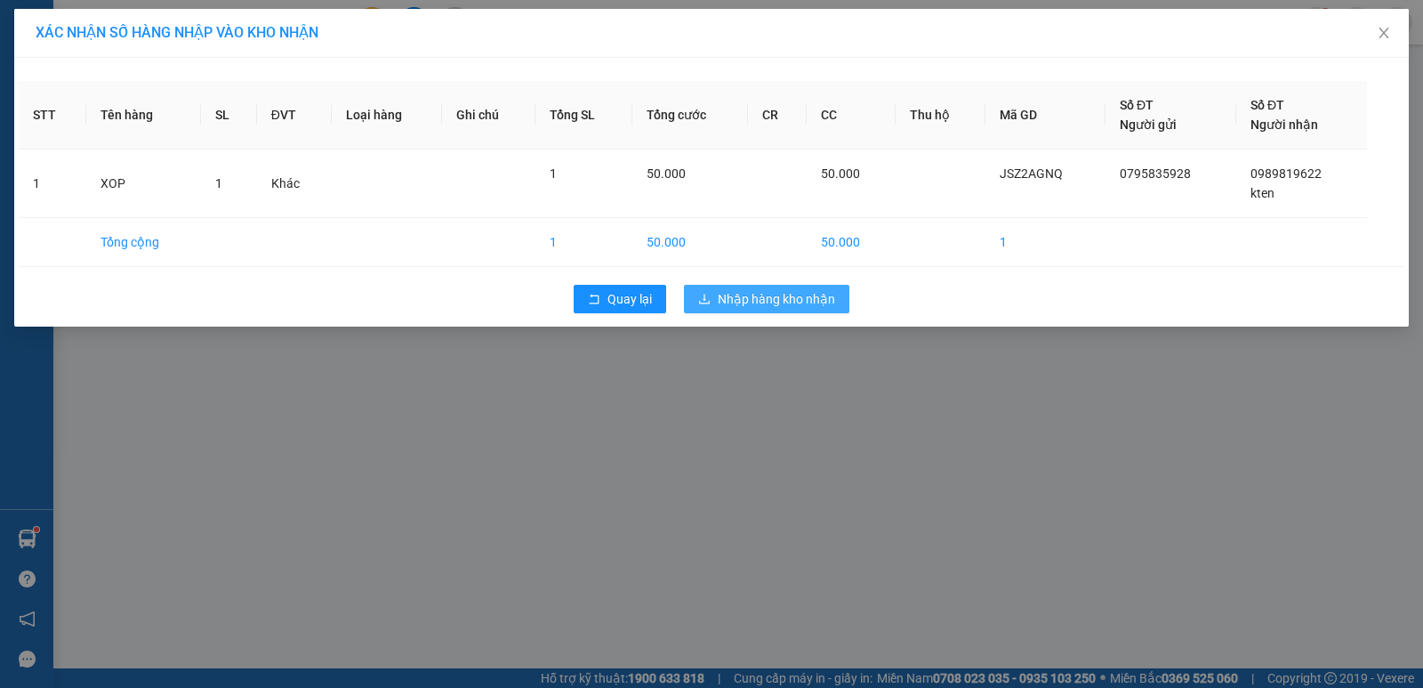
click at [792, 308] on span "Nhập hàng kho nhận" at bounding box center [776, 299] width 117 height 20
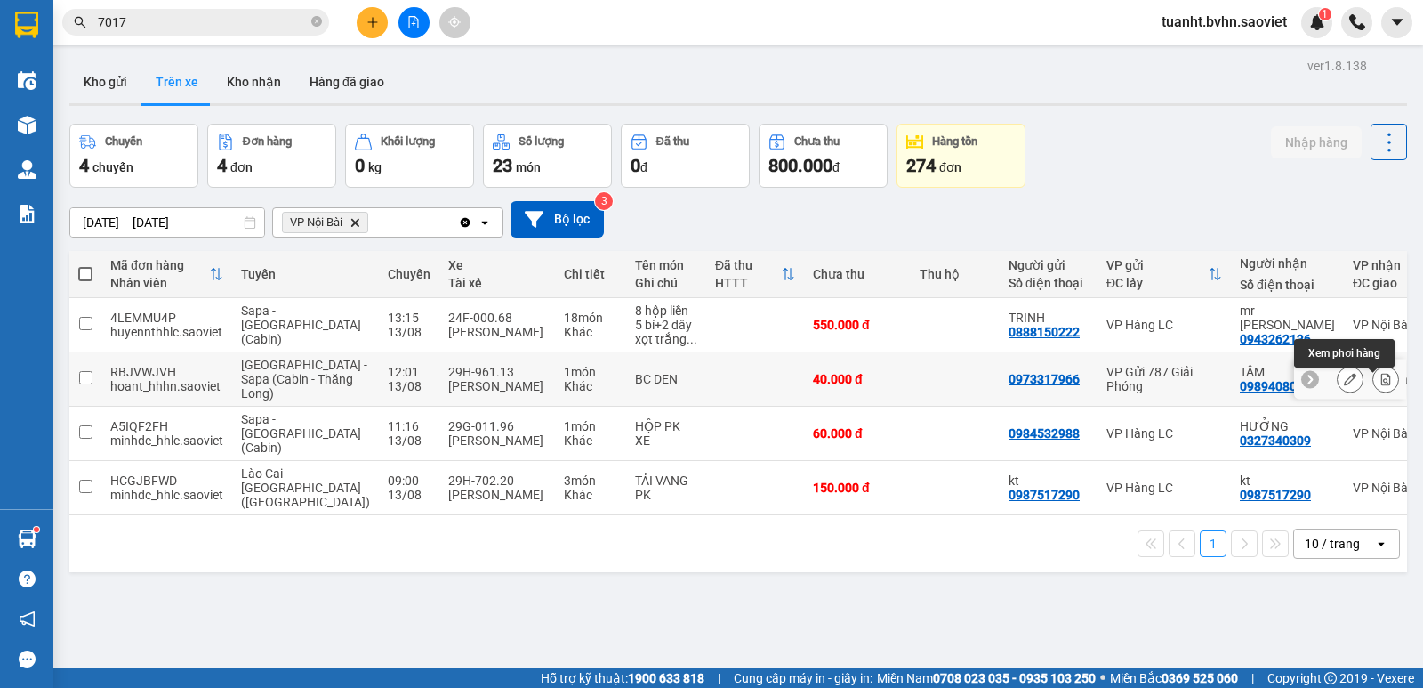
click at [1380, 392] on button at bounding box center [1385, 379] width 25 height 31
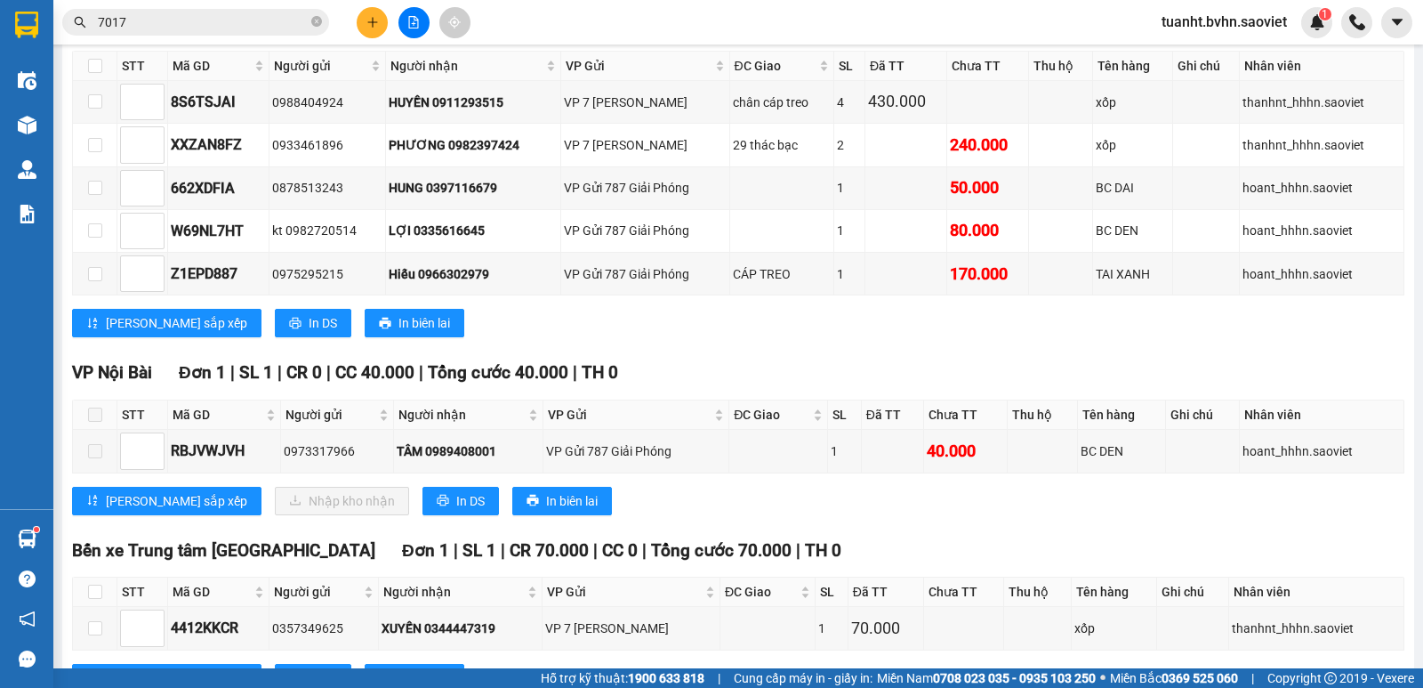
scroll to position [1828, 0]
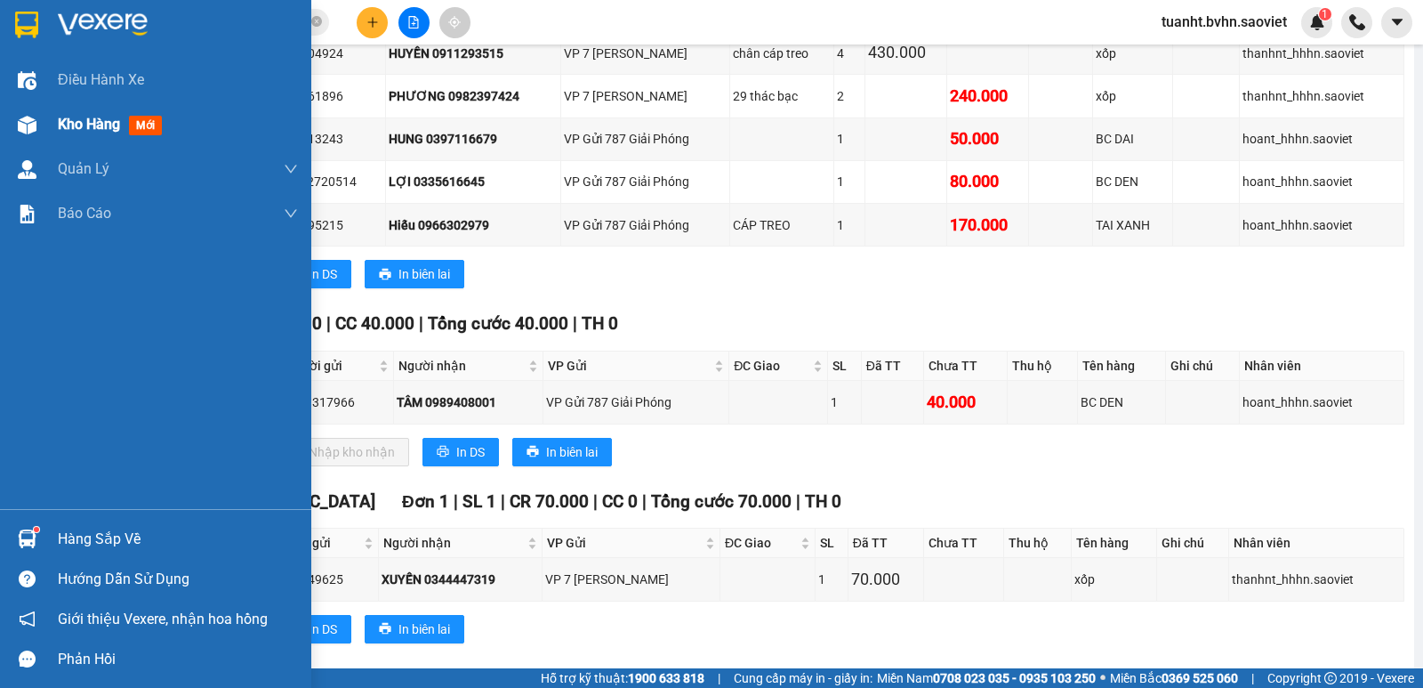
click at [22, 129] on img at bounding box center [27, 125] width 19 height 19
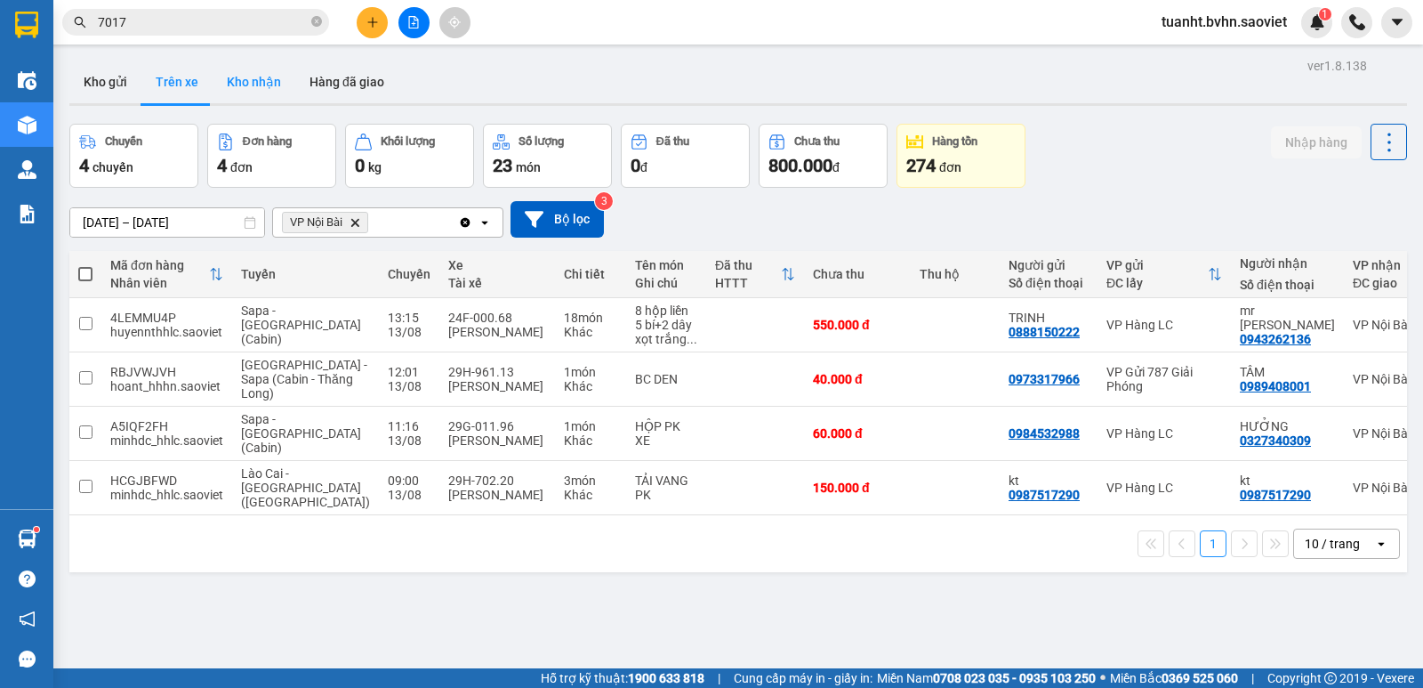
click at [278, 89] on button "Kho nhận" at bounding box center [254, 81] width 83 height 43
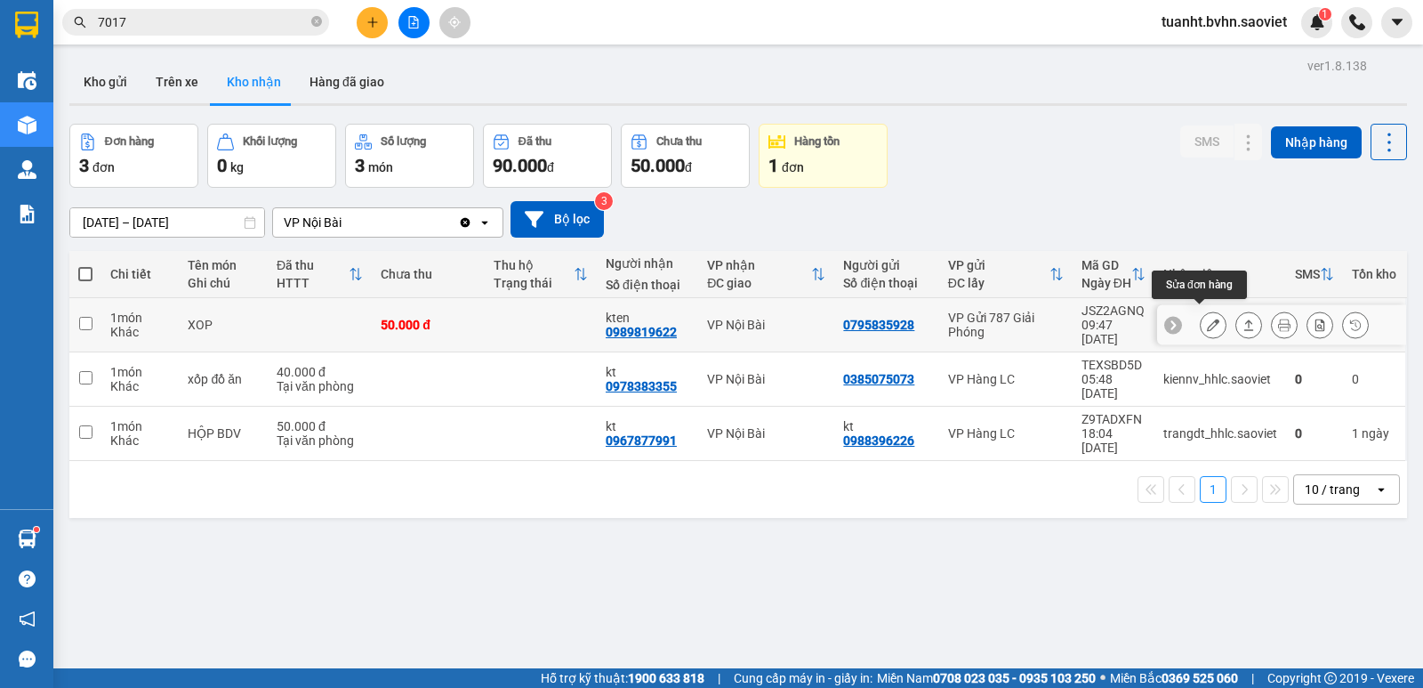
click at [1207, 318] on icon at bounding box center [1213, 324] width 12 height 12
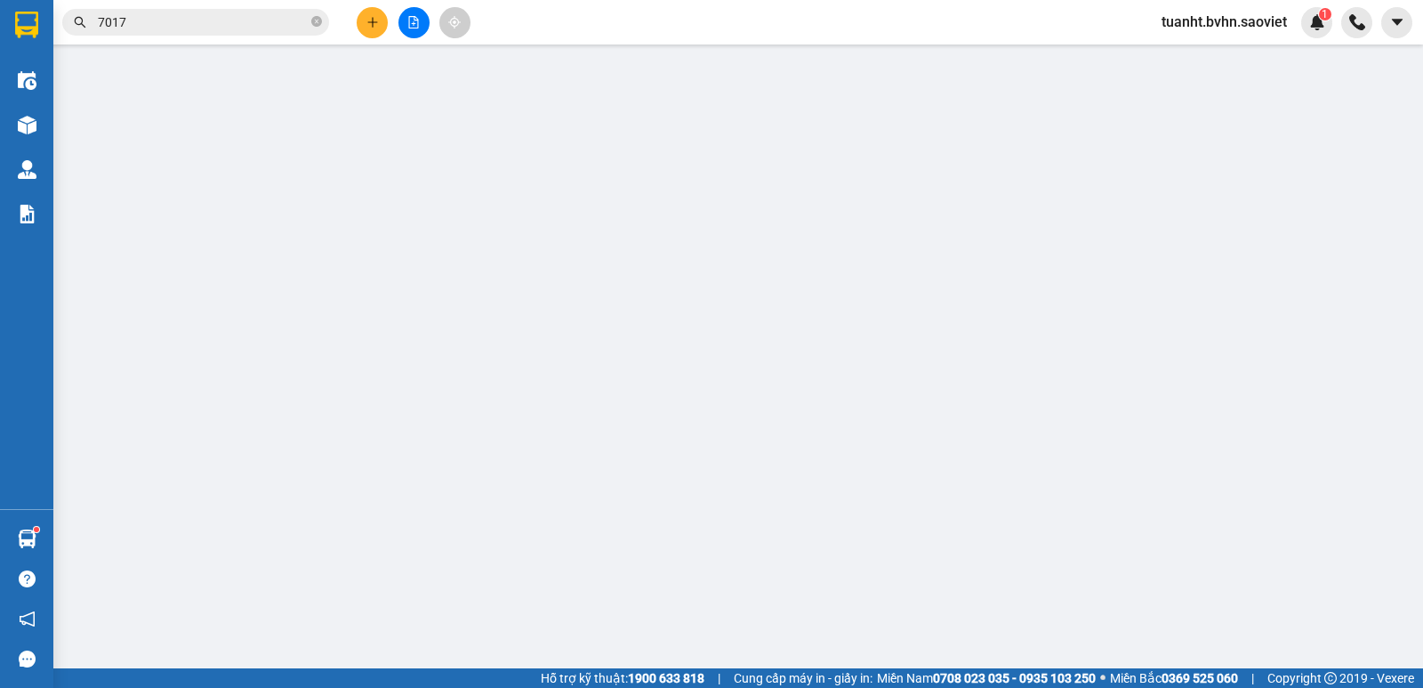
type input "0795835928"
type input "0989819622"
type input "kten"
type input "50.000"
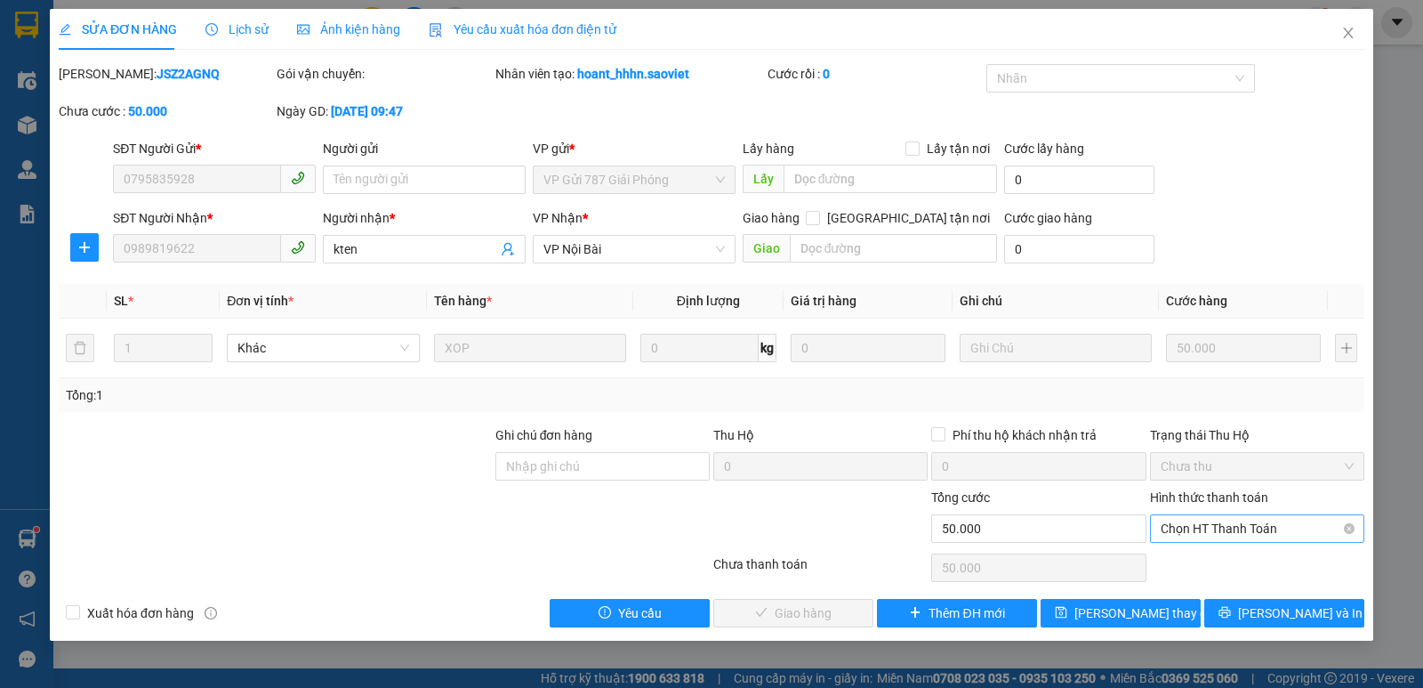
click at [1203, 533] on span "Chọn HT Thanh Toán" at bounding box center [1257, 528] width 193 height 27
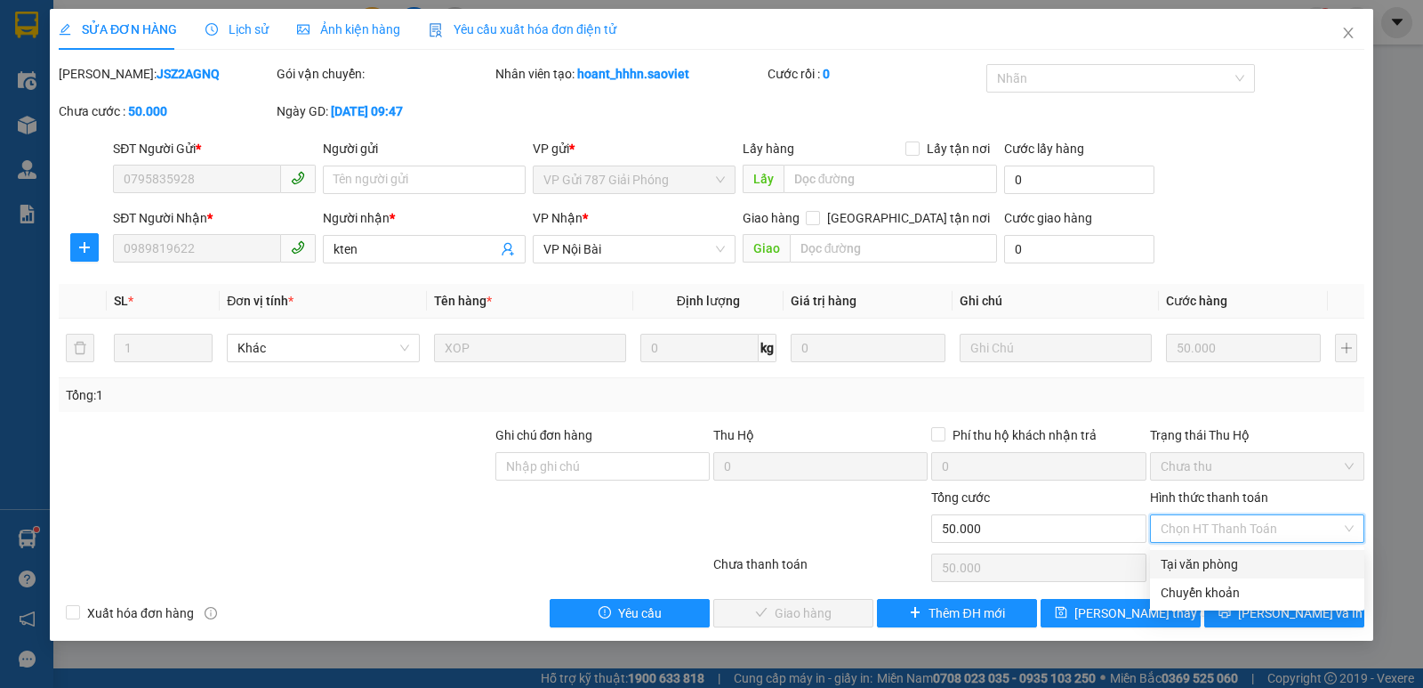
click at [1225, 564] on div "Tại văn phòng" at bounding box center [1257, 564] width 193 height 20
type input "0"
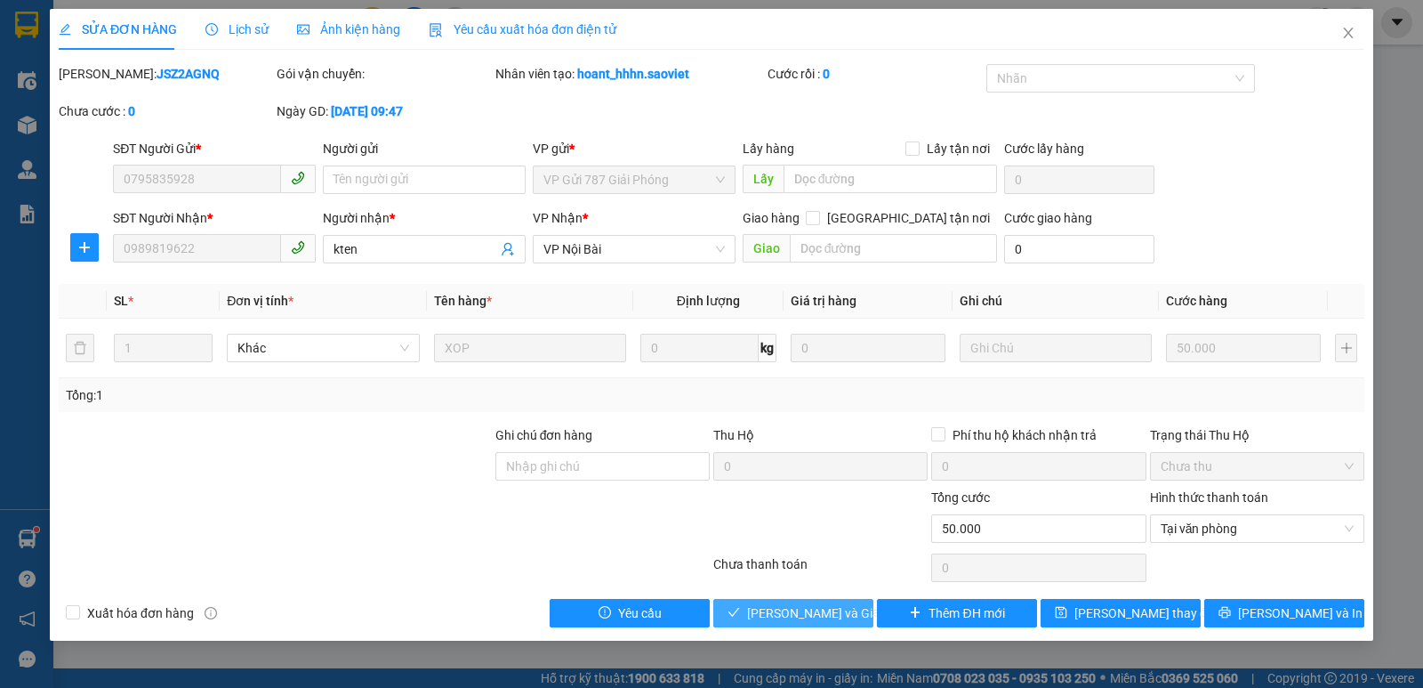
click at [810, 610] on span "[PERSON_NAME] và Giao hàng" at bounding box center [832, 613] width 171 height 20
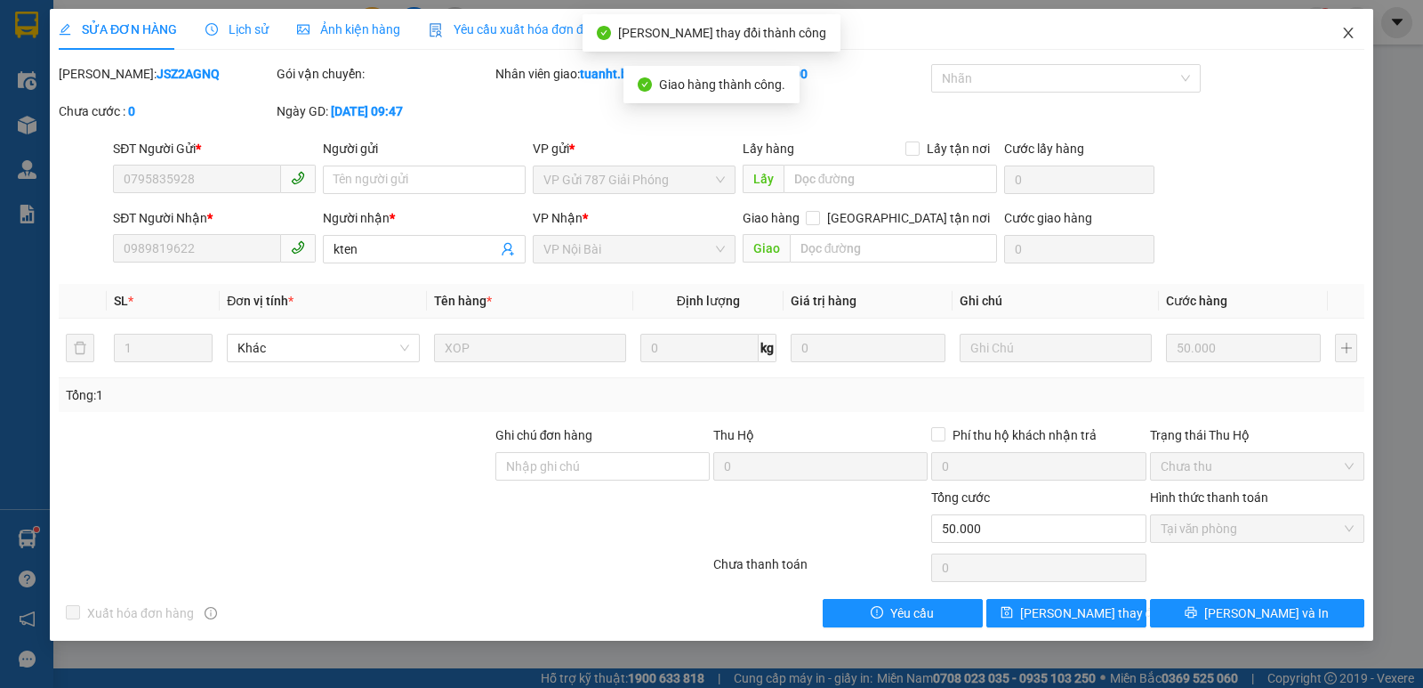
click at [1349, 37] on icon "close" at bounding box center [1348, 33] width 14 height 14
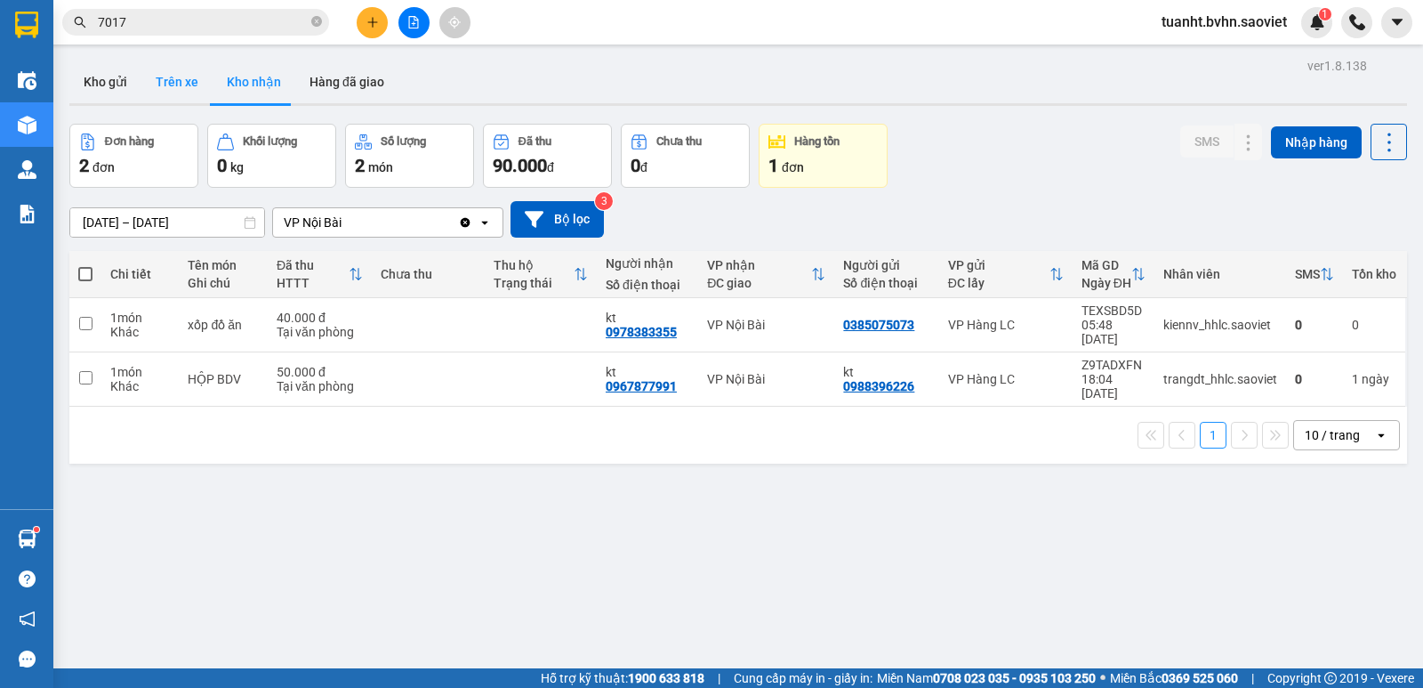
click at [171, 87] on button "Trên xe" at bounding box center [176, 81] width 71 height 43
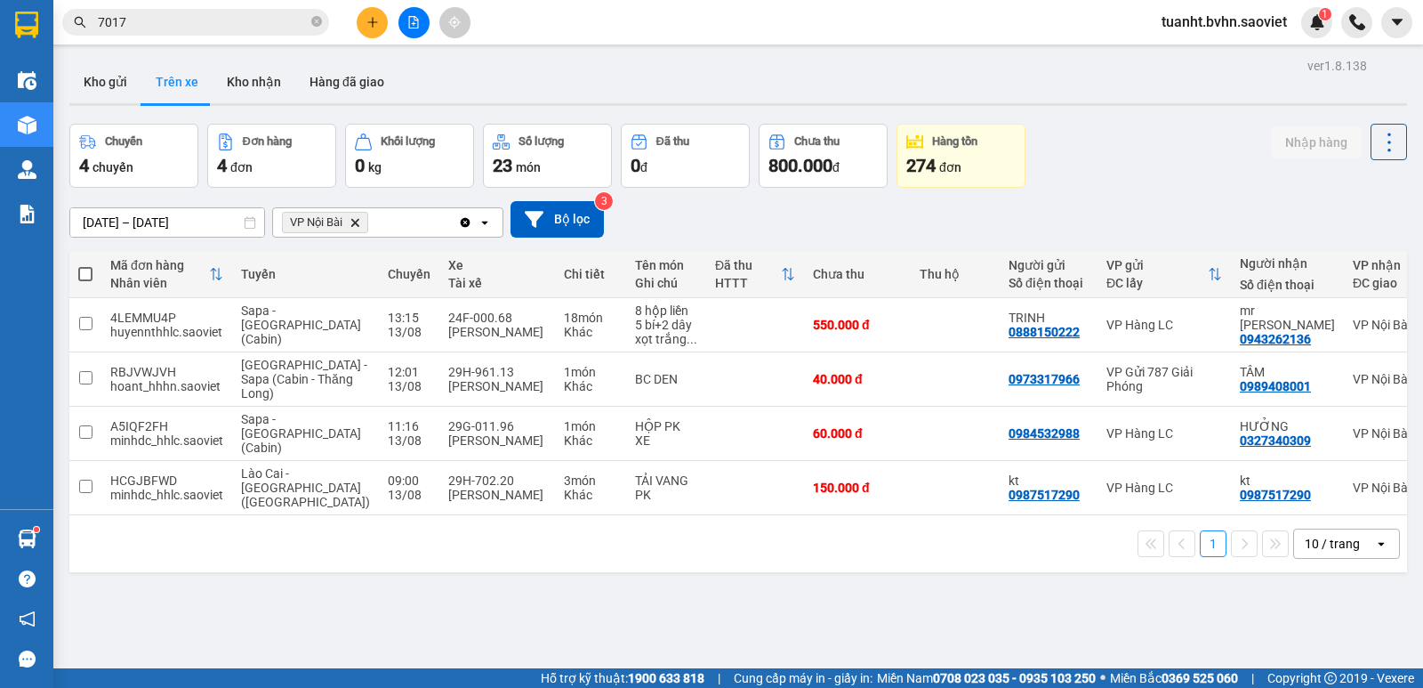
click at [410, 24] on icon "file-add" at bounding box center [413, 22] width 12 height 12
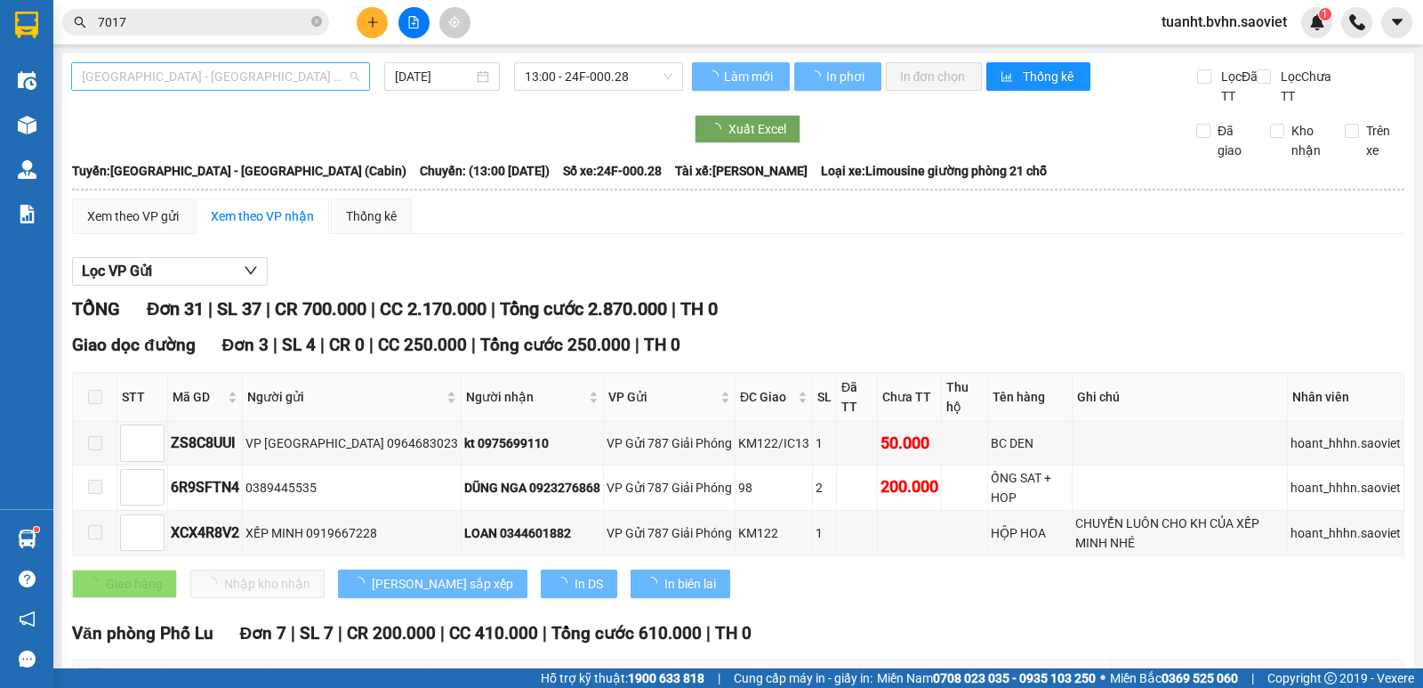
click at [270, 82] on span "[GEOGRAPHIC_DATA] - [GEOGRAPHIC_DATA] (Cabin)" at bounding box center [221, 76] width 278 height 27
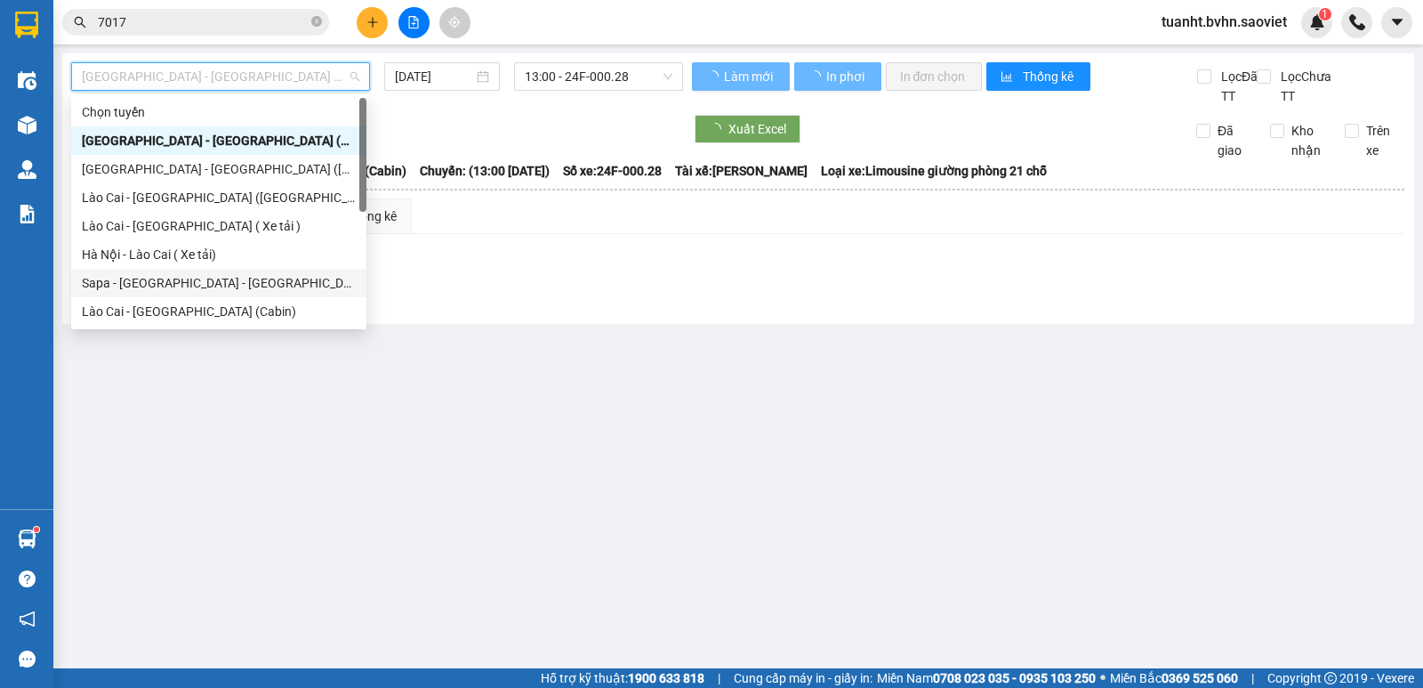
scroll to position [142, 0]
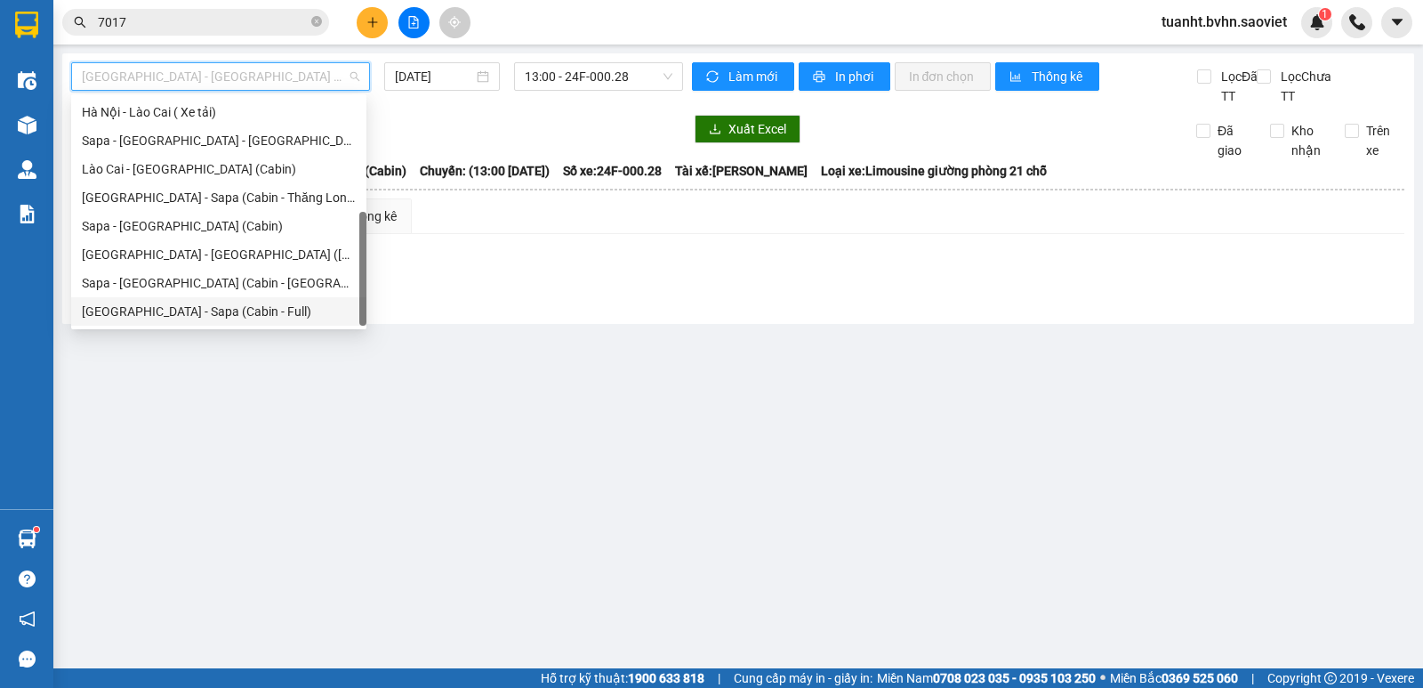
click at [252, 305] on div "[GEOGRAPHIC_DATA] - Sapa (Cabin - Full)" at bounding box center [219, 312] width 274 height 20
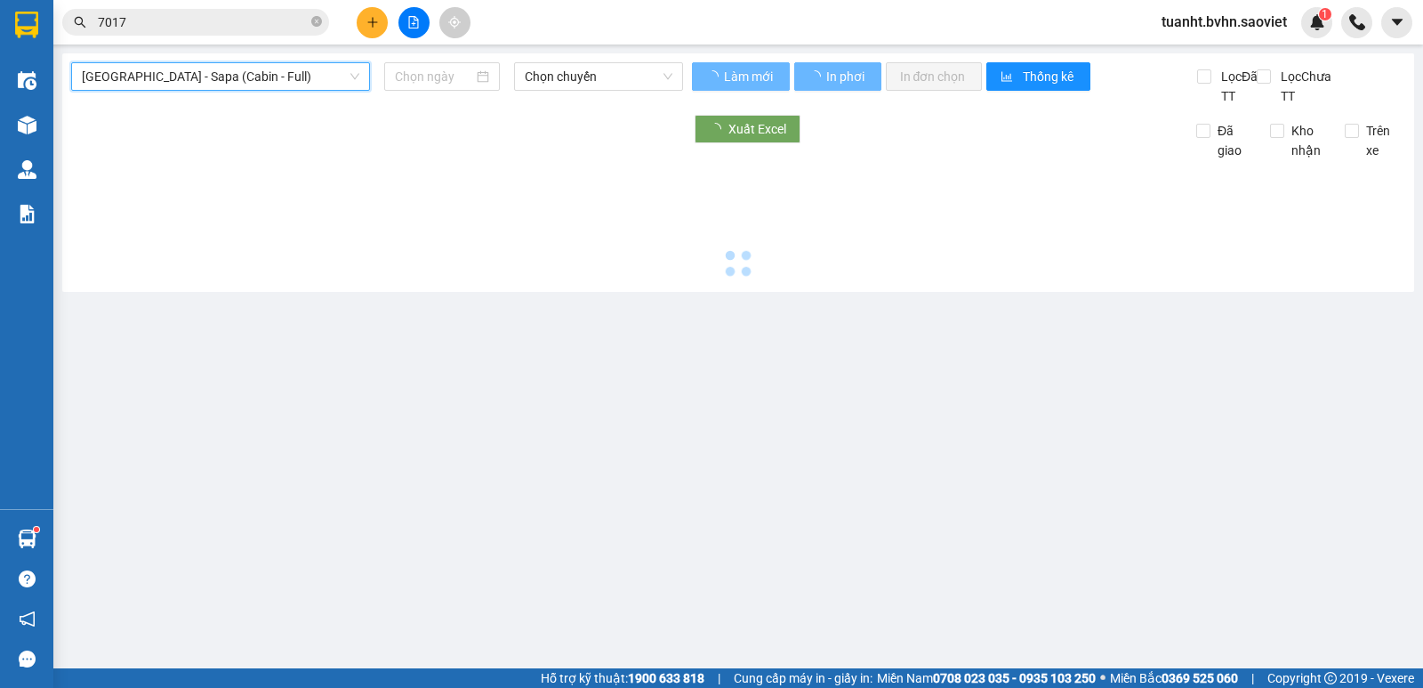
type input "[DATE]"
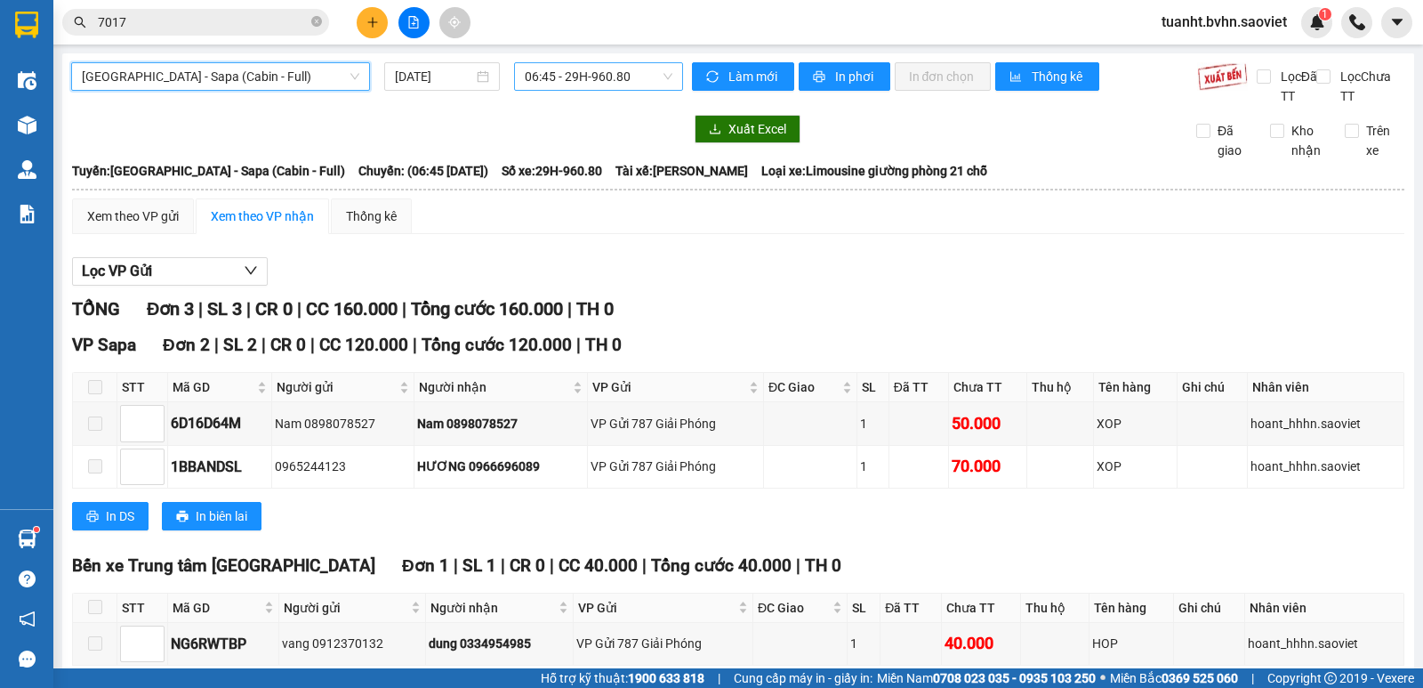
click at [611, 82] on span "06:45 - 29H-960.80" at bounding box center [598, 76] width 147 height 27
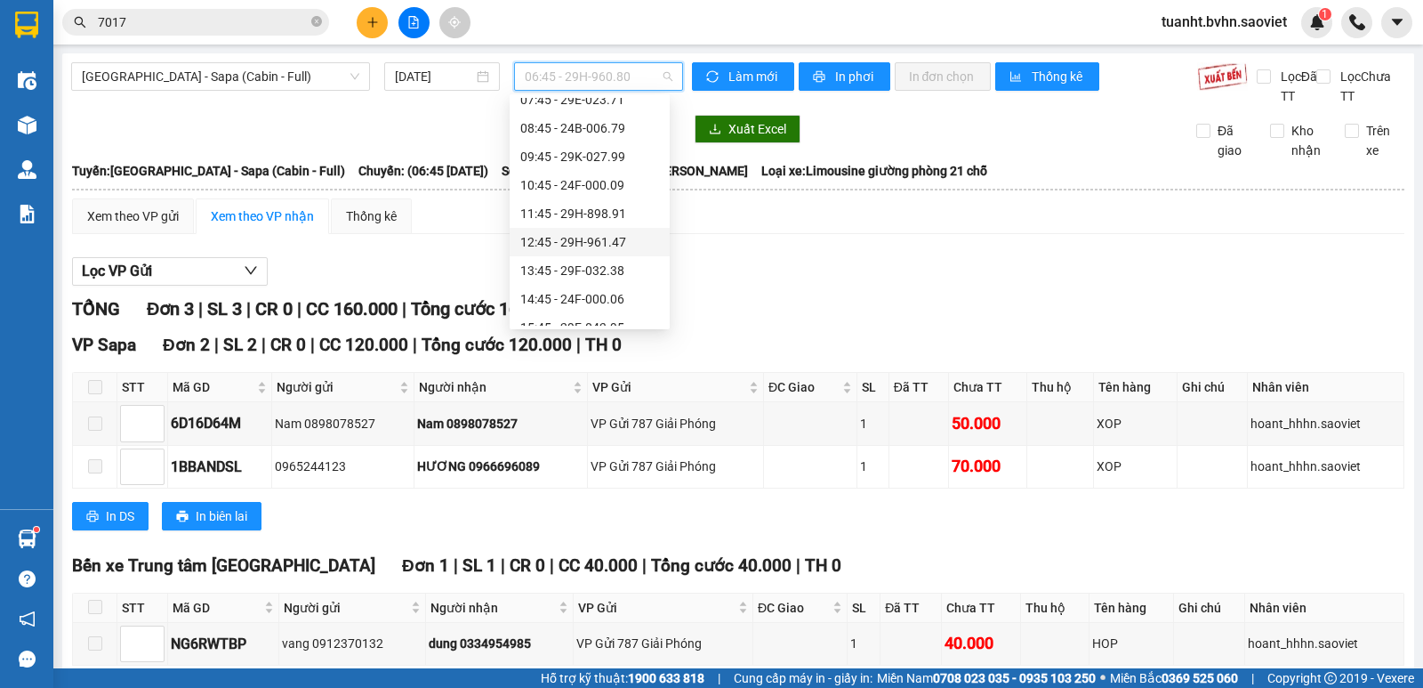
scroll to position [89, 0]
click at [624, 251] on div "13:45 - 29F-032.38" at bounding box center [589, 251] width 139 height 20
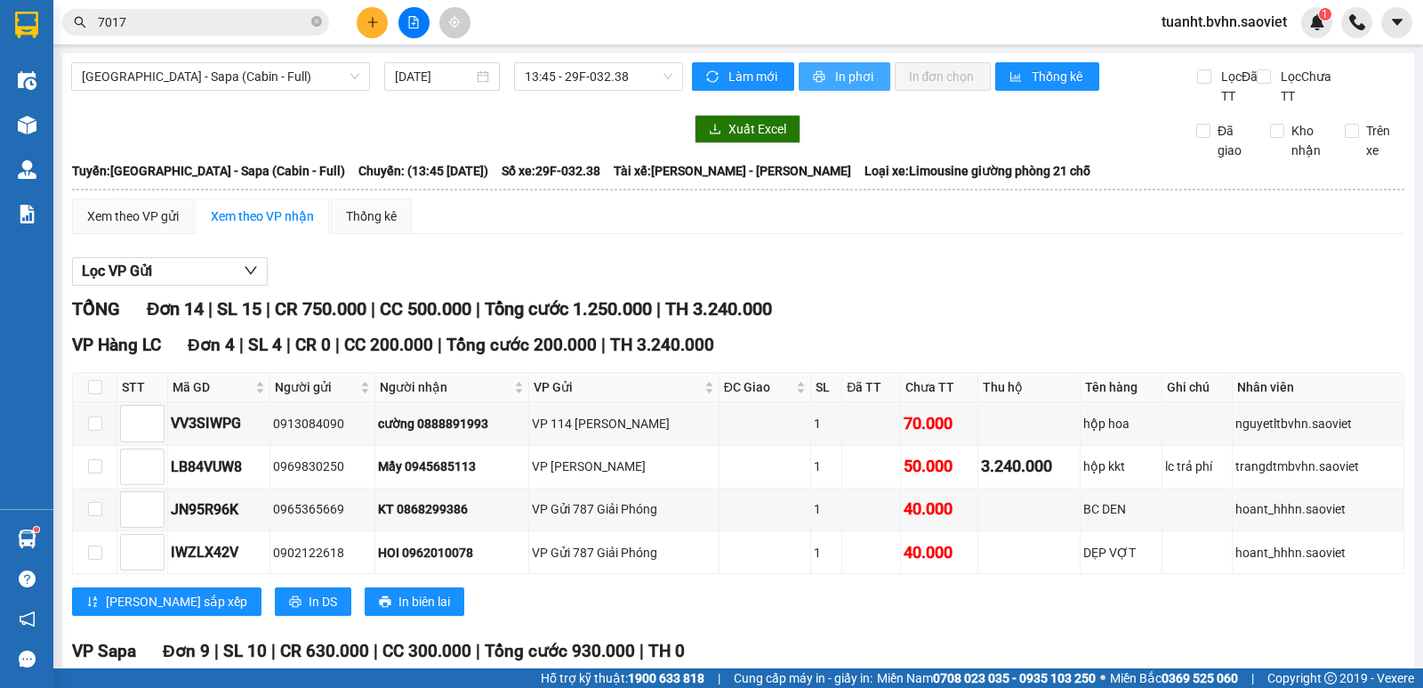
click at [844, 84] on span "In phơi" at bounding box center [855, 77] width 41 height 20
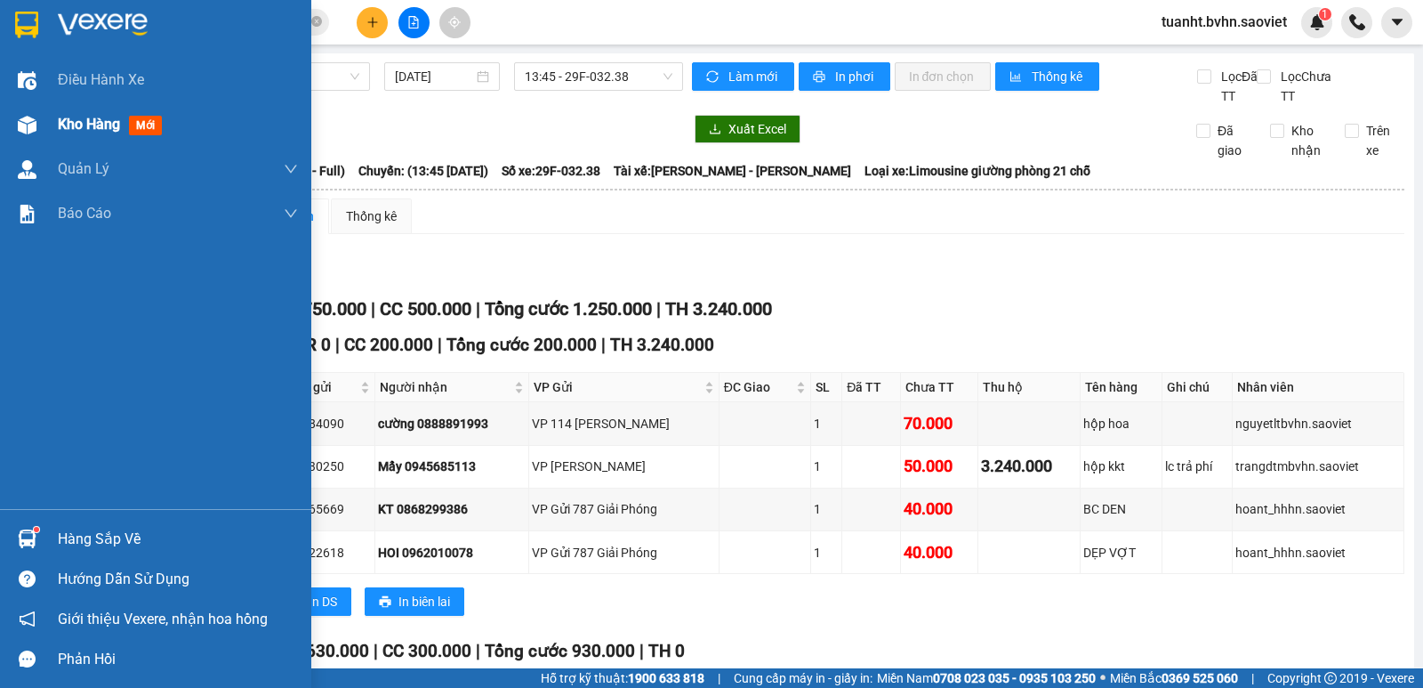
click at [20, 132] on img at bounding box center [27, 125] width 19 height 19
